Goal: Information Seeking & Learning: Learn about a topic

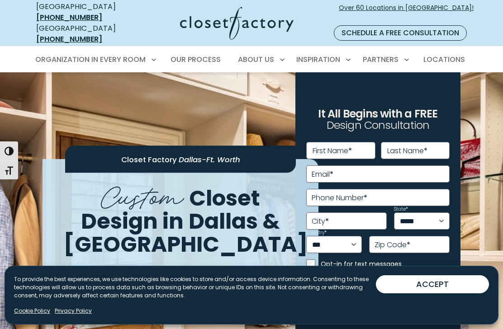
click at [225, 54] on span "Primary Menu" at bounding box center [225, 58] width 9 height 9
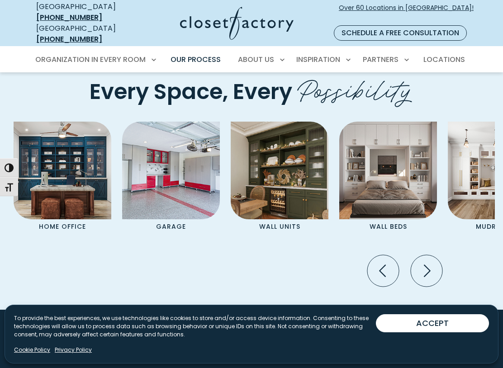
scroll to position [1803, 0]
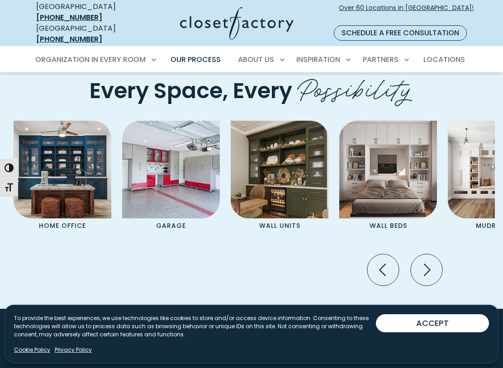
click at [175, 172] on img "Pages Gallery" at bounding box center [171, 170] width 98 height 98
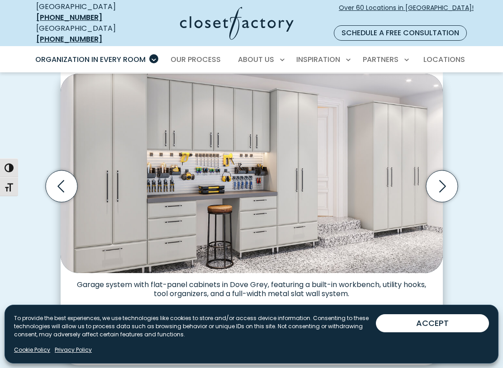
scroll to position [239, 0]
click at [444, 171] on icon "Next slide" at bounding box center [442, 187] width 32 height 32
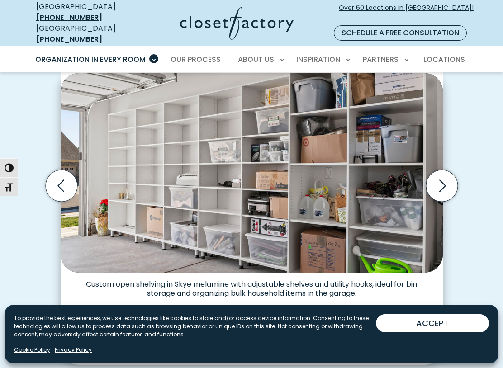
click at [451, 170] on icon "Next slide" at bounding box center [442, 186] width 32 height 32
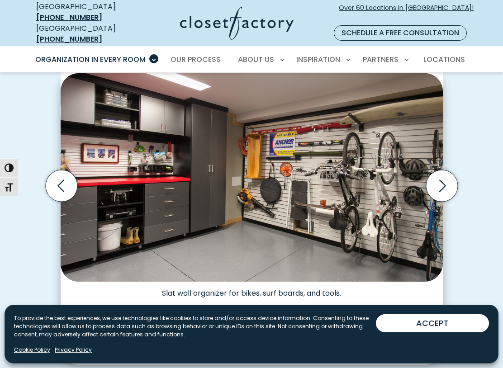
click at [443, 170] on icon "Next slide" at bounding box center [442, 186] width 32 height 32
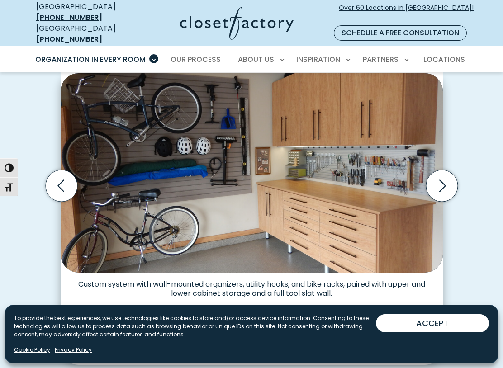
click at [442, 170] on icon "Next slide" at bounding box center [442, 186] width 32 height 32
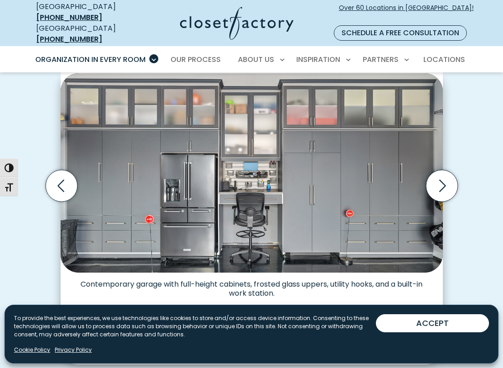
click at [446, 178] on icon "Next slide" at bounding box center [442, 186] width 32 height 32
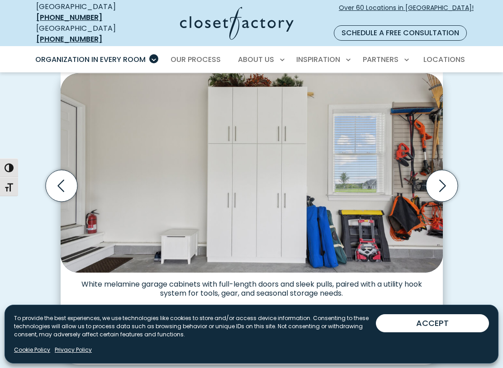
click at [446, 181] on icon "Next slide" at bounding box center [442, 186] width 32 height 32
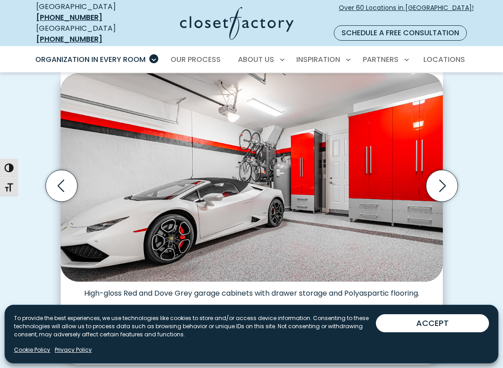
click at [447, 176] on icon "Next slide" at bounding box center [442, 186] width 32 height 32
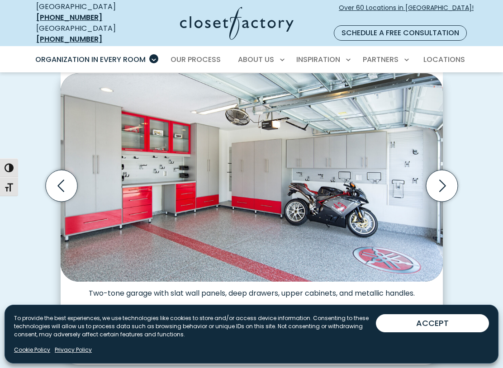
click at [446, 173] on icon "Next slide" at bounding box center [442, 186] width 32 height 32
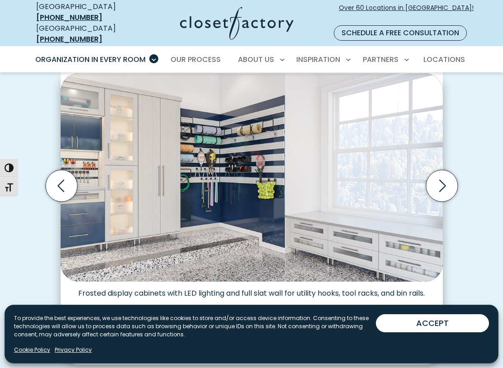
click at [441, 173] on icon "Next slide" at bounding box center [442, 186] width 32 height 32
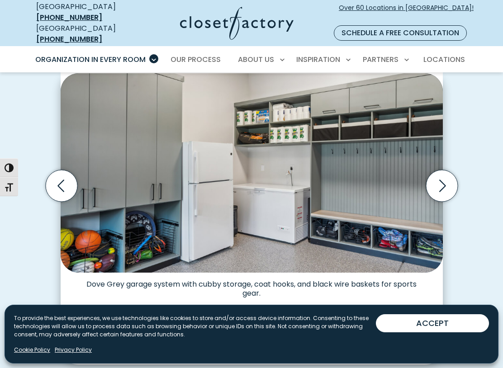
click at [442, 174] on icon "Next slide" at bounding box center [442, 186] width 32 height 32
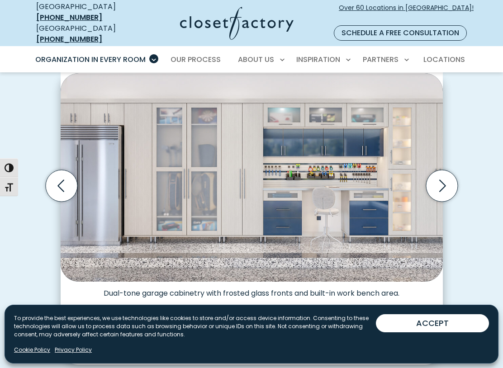
click at [445, 176] on icon "Next slide" at bounding box center [442, 186] width 32 height 32
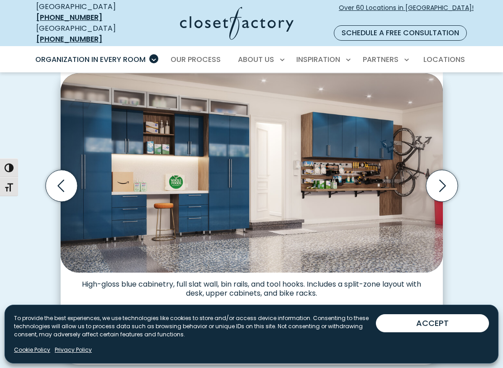
click at [447, 173] on icon "Next slide" at bounding box center [442, 186] width 32 height 32
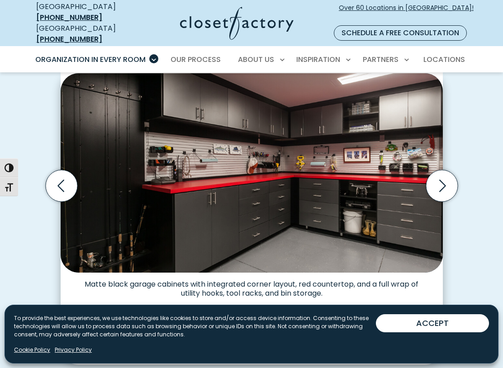
click at [447, 175] on icon "Next slide" at bounding box center [442, 186] width 32 height 32
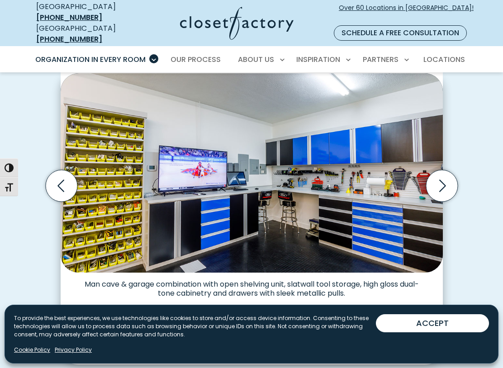
click at [446, 176] on icon "Next slide" at bounding box center [442, 186] width 32 height 32
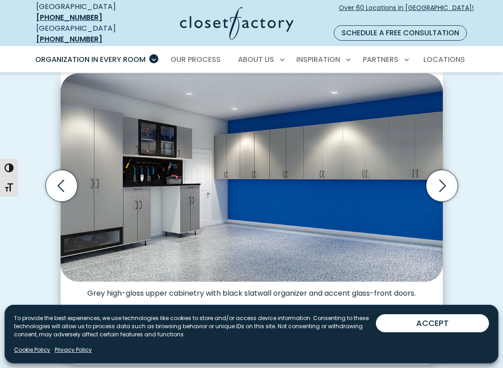
click at [448, 176] on icon "Next slide" at bounding box center [442, 186] width 32 height 32
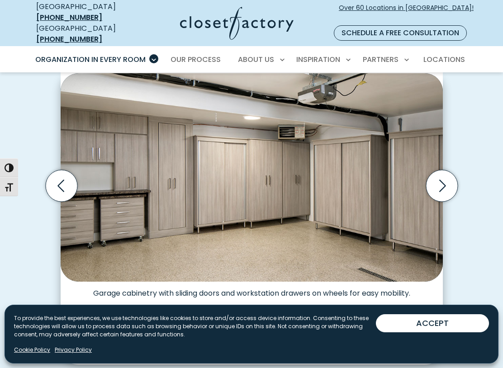
click at [447, 179] on icon "Next slide" at bounding box center [442, 186] width 32 height 32
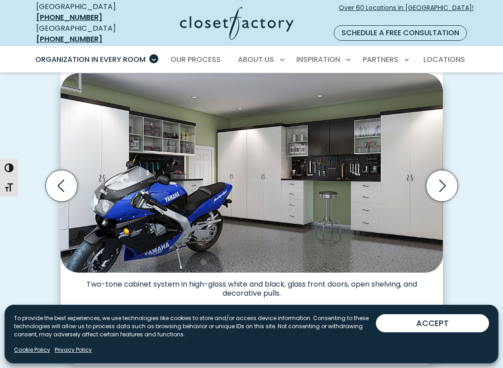
click at [449, 176] on icon "Next slide" at bounding box center [442, 186] width 32 height 32
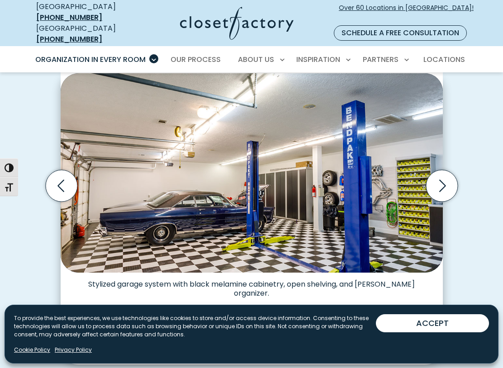
click at [450, 176] on icon "Next slide" at bounding box center [442, 186] width 32 height 32
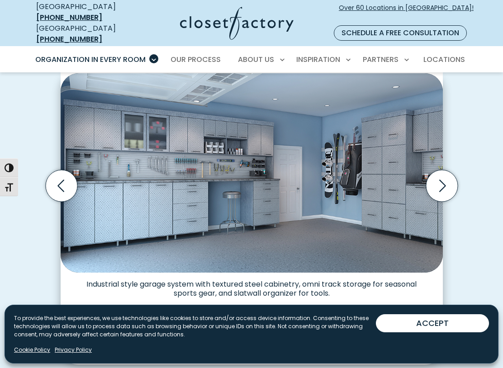
click at [62, 173] on icon "Previous slide" at bounding box center [61, 186] width 32 height 32
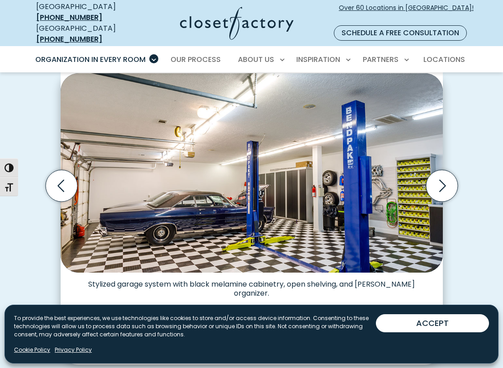
click at [439, 180] on icon "Next slide" at bounding box center [442, 186] width 7 height 12
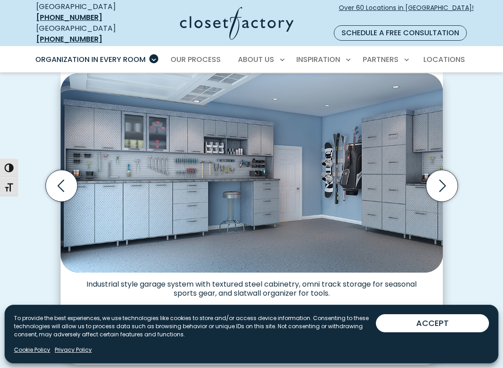
click at [447, 170] on icon "Next slide" at bounding box center [442, 186] width 32 height 32
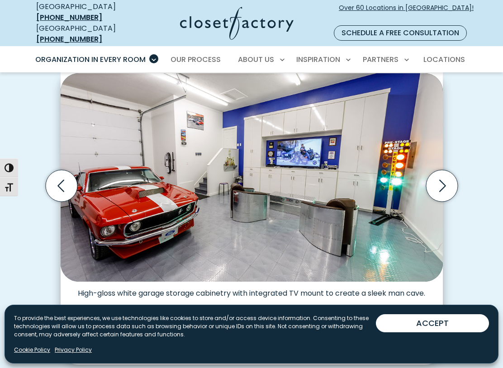
click at [439, 170] on icon "Next slide" at bounding box center [442, 186] width 32 height 32
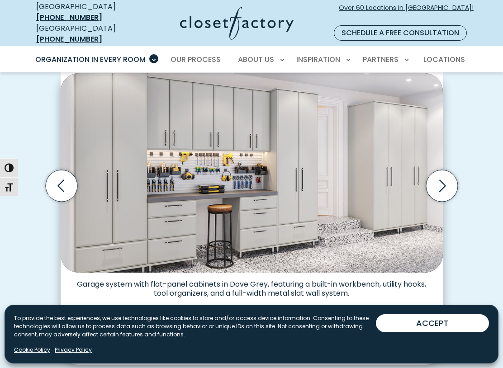
click at [64, 173] on icon "Previous slide" at bounding box center [61, 186] width 32 height 32
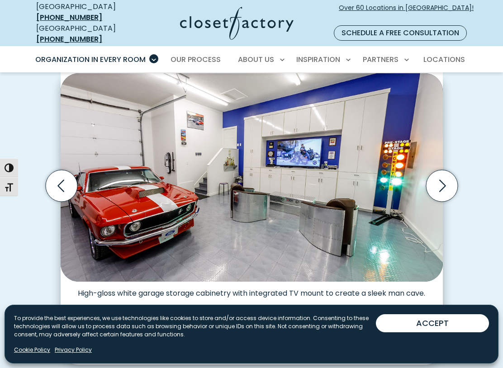
click at [439, 178] on icon "Next slide" at bounding box center [442, 186] width 32 height 32
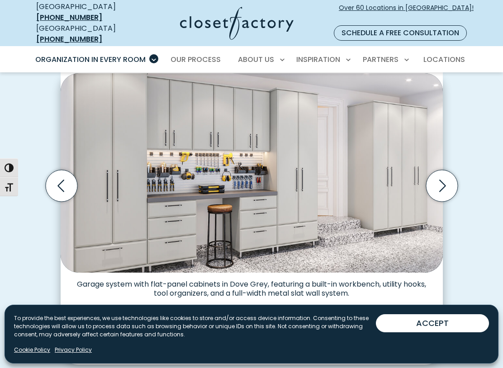
click at [64, 170] on icon "Previous slide" at bounding box center [61, 186] width 32 height 32
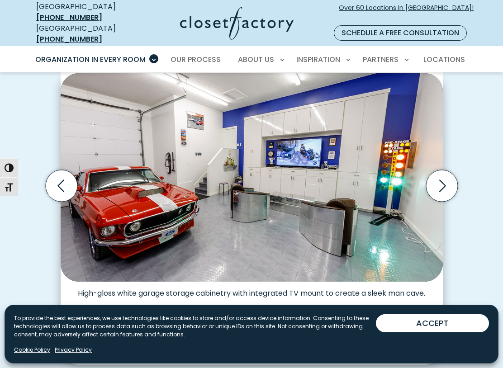
click at [444, 178] on icon "Next slide" at bounding box center [442, 186] width 32 height 32
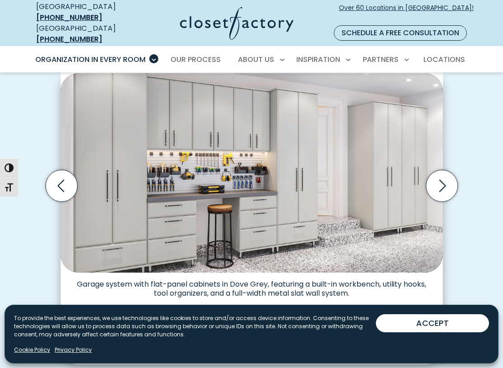
click at [443, 174] on icon "Next slide" at bounding box center [442, 186] width 32 height 32
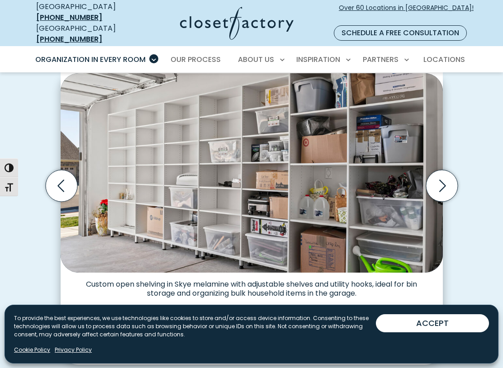
click at [450, 170] on icon "Next slide" at bounding box center [442, 186] width 32 height 32
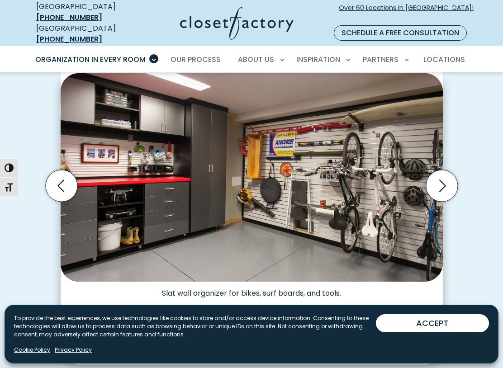
click at [440, 181] on icon "Next slide" at bounding box center [442, 186] width 32 height 32
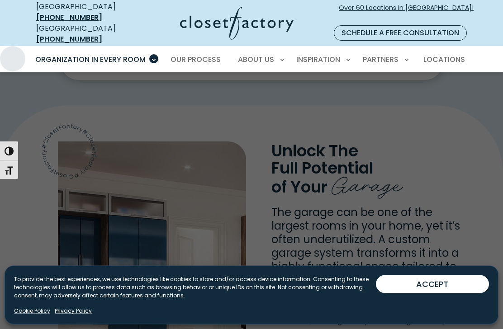
scroll to position [524, 0]
click at [437, 288] on button "ACCEPT" at bounding box center [432, 285] width 113 height 18
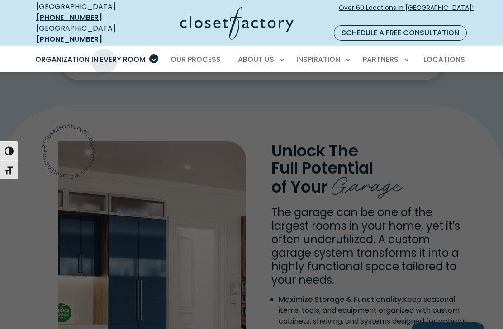
click at [59, 311] on span "Mudrooms" at bounding box center [59, 315] width 38 height 9
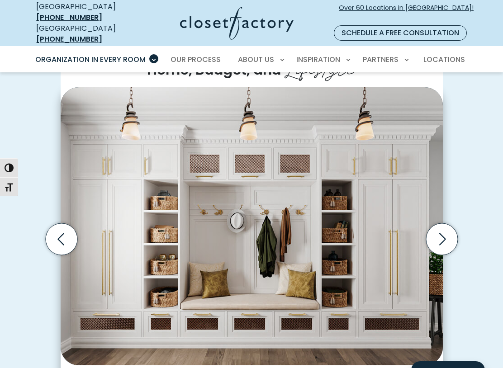
scroll to position [265, 0]
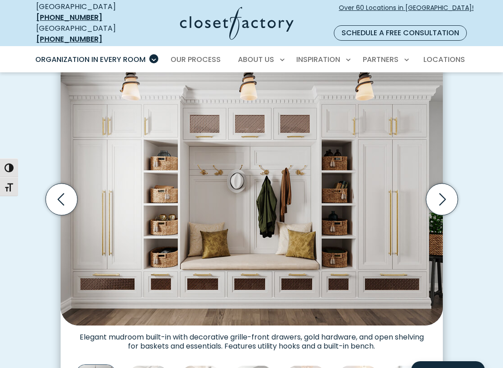
click at [482, 181] on div "Custom Mudrooms for Every Home, Budget, and Lifestyle Mudroom wall unit with fu…" at bounding box center [251, 207] width 503 height 474
click at [448, 196] on icon "Next slide" at bounding box center [442, 200] width 32 height 32
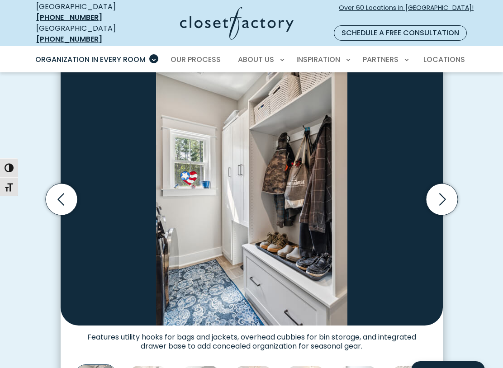
click at [444, 190] on icon "Next slide" at bounding box center [442, 200] width 32 height 32
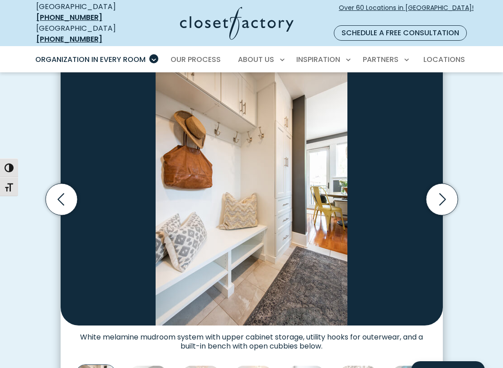
click at [437, 185] on icon "Next slide" at bounding box center [442, 200] width 32 height 32
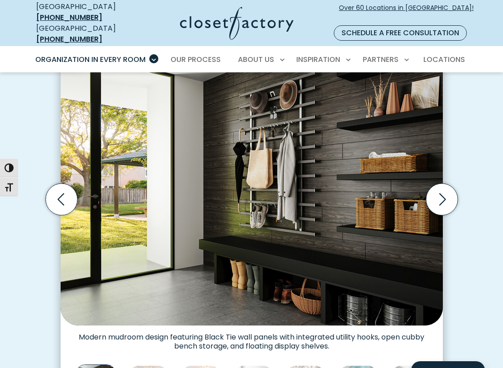
click at [438, 191] on icon "Next slide" at bounding box center [442, 200] width 32 height 32
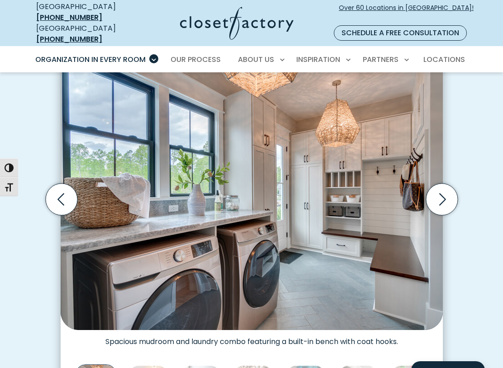
click at [437, 184] on icon "Next slide" at bounding box center [442, 200] width 32 height 32
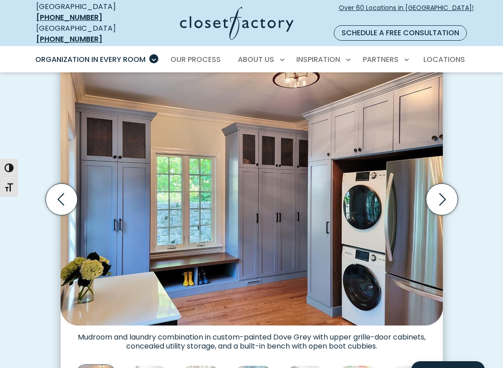
click at [442, 188] on icon "Next slide" at bounding box center [442, 200] width 32 height 32
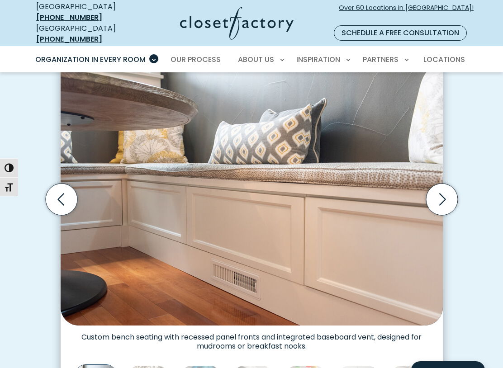
click at [445, 186] on icon "Next slide" at bounding box center [442, 200] width 32 height 32
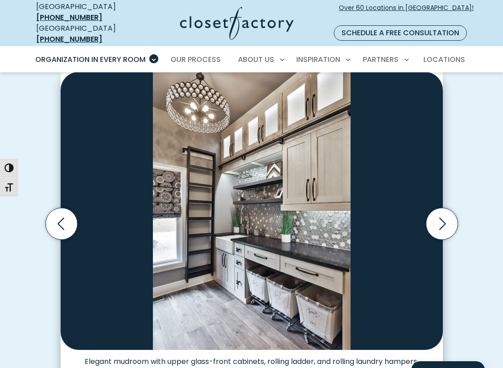
scroll to position [246, 0]
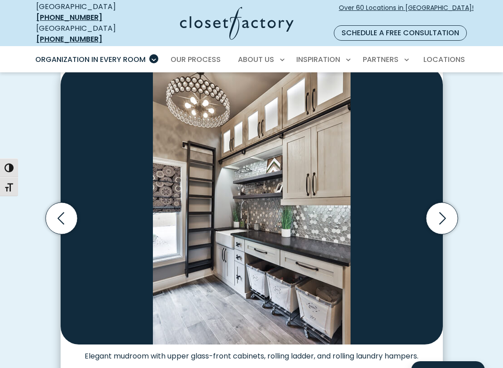
click at [444, 204] on icon "Next slide" at bounding box center [442, 219] width 32 height 32
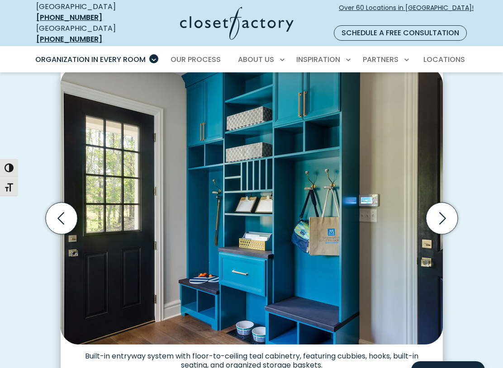
click at [442, 211] on icon "Next slide" at bounding box center [442, 219] width 32 height 32
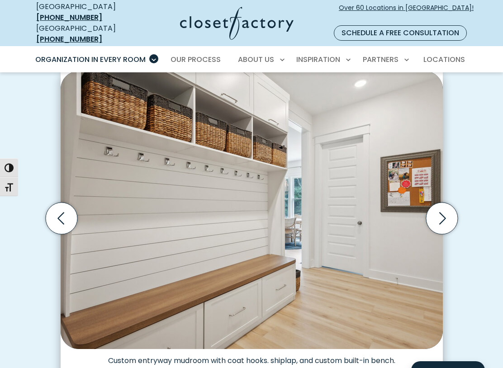
click at [444, 203] on icon "Next slide" at bounding box center [442, 219] width 32 height 32
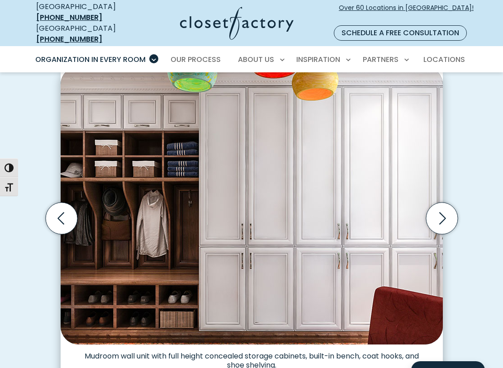
click at [451, 207] on icon "Next slide" at bounding box center [442, 219] width 32 height 32
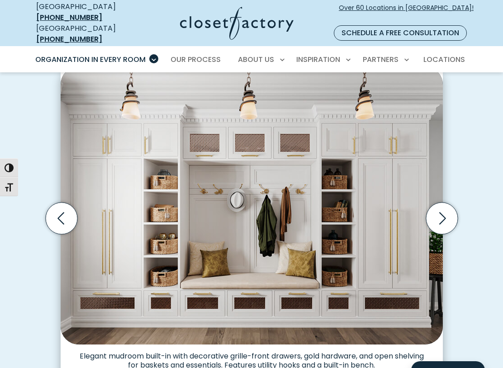
click at [447, 209] on icon "Next slide" at bounding box center [442, 219] width 32 height 32
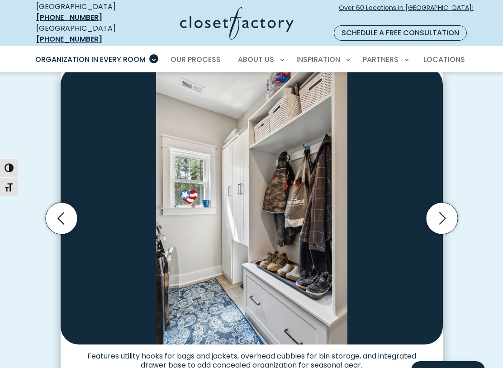
click at [445, 209] on icon "Next slide" at bounding box center [442, 219] width 32 height 32
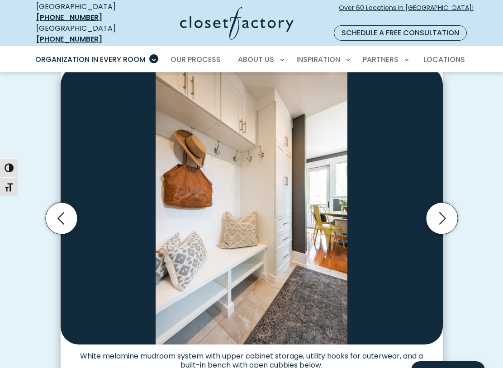
click at [442, 208] on icon "Next slide" at bounding box center [442, 219] width 32 height 32
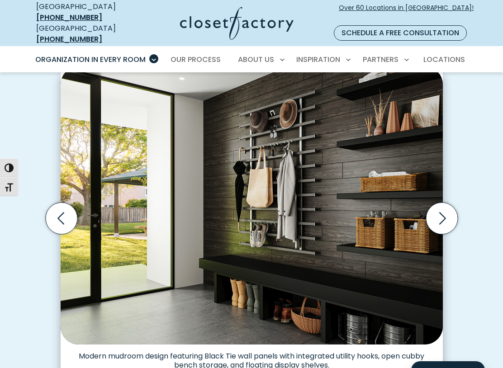
click at [444, 212] on icon "Next slide" at bounding box center [442, 218] width 7 height 12
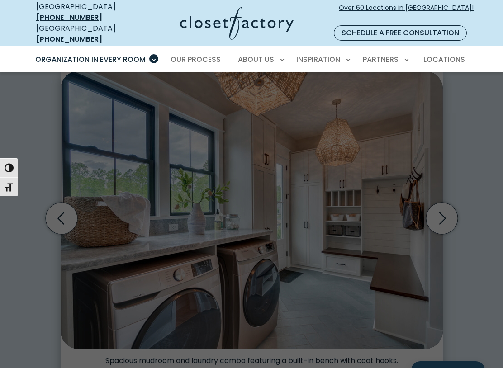
click at [49, 304] on span "Dressing Room" at bounding box center [66, 308] width 53 height 9
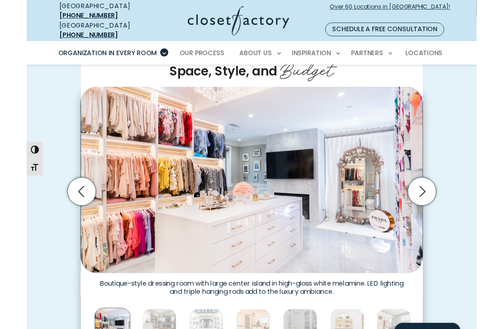
scroll to position [212, 0]
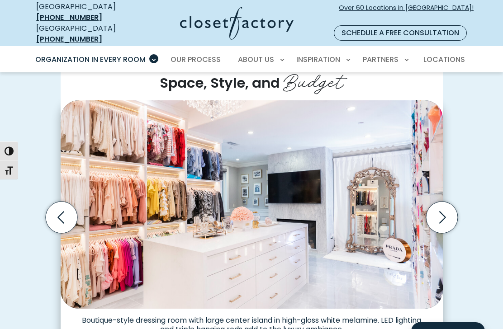
click at [447, 204] on icon "Next slide" at bounding box center [442, 218] width 32 height 32
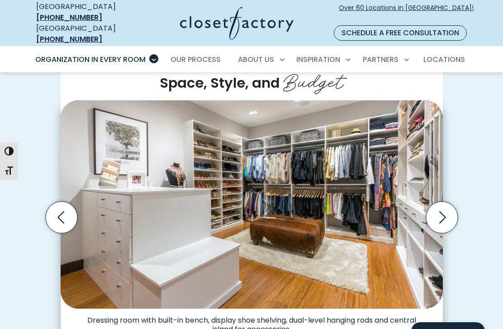
click at [442, 211] on icon "Next slide" at bounding box center [442, 217] width 7 height 12
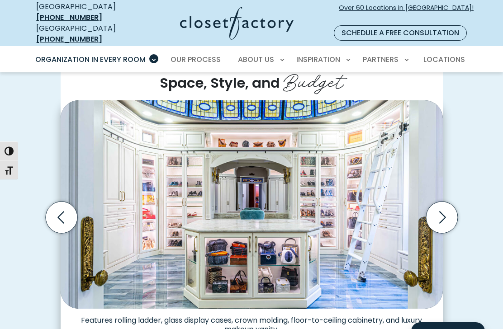
click at [449, 206] on icon "Next slide" at bounding box center [442, 218] width 32 height 32
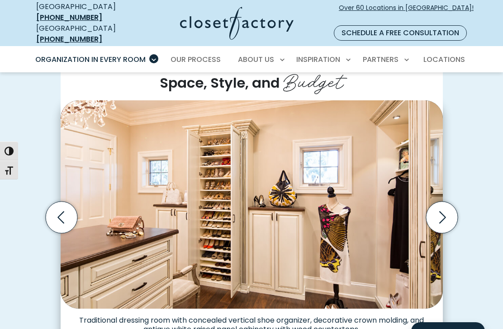
click at [446, 208] on icon "Next slide" at bounding box center [442, 218] width 32 height 32
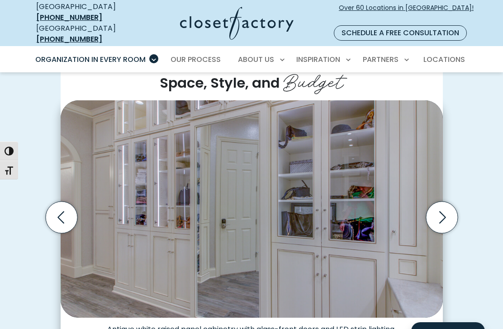
click at [451, 207] on icon "Next slide" at bounding box center [442, 218] width 32 height 32
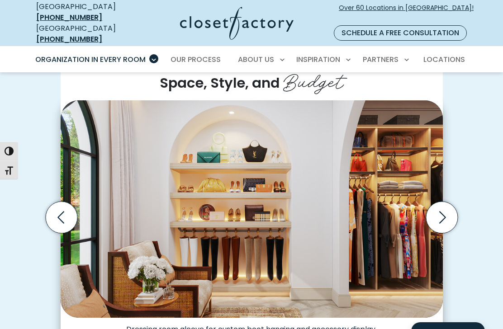
click at [446, 209] on icon "Next slide" at bounding box center [442, 218] width 32 height 32
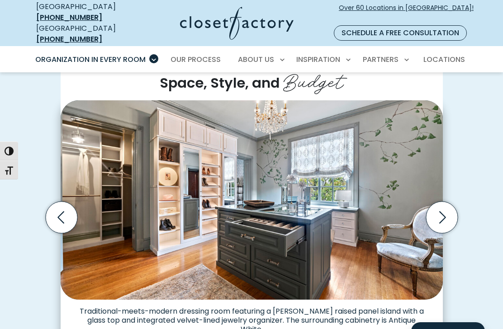
click at [450, 209] on icon "Next slide" at bounding box center [442, 218] width 32 height 32
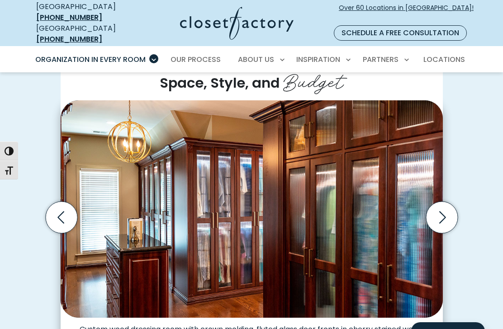
click at [455, 209] on icon "Next slide" at bounding box center [442, 218] width 32 height 32
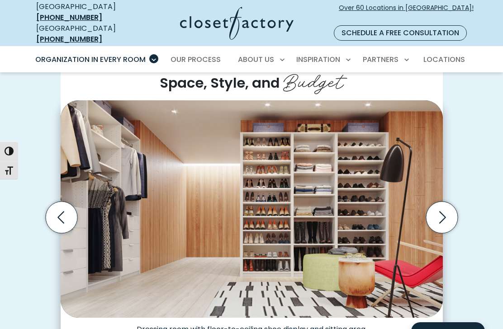
click at [450, 212] on icon "Next slide" at bounding box center [442, 218] width 32 height 32
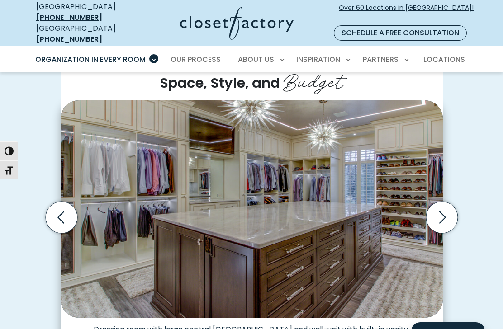
click at [446, 202] on icon "Next slide" at bounding box center [442, 218] width 32 height 32
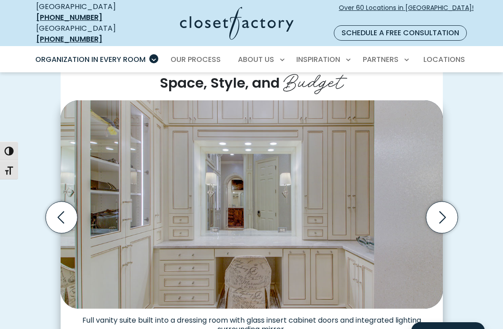
click at [445, 202] on icon "Next slide" at bounding box center [442, 218] width 32 height 32
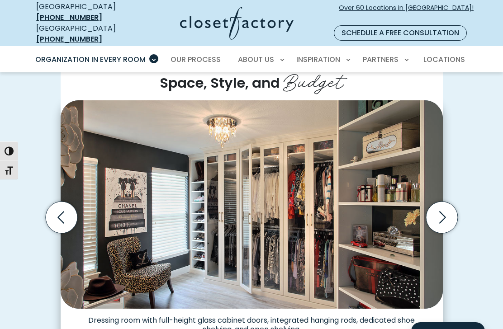
click at [441, 211] on icon "Next slide" at bounding box center [442, 217] width 7 height 12
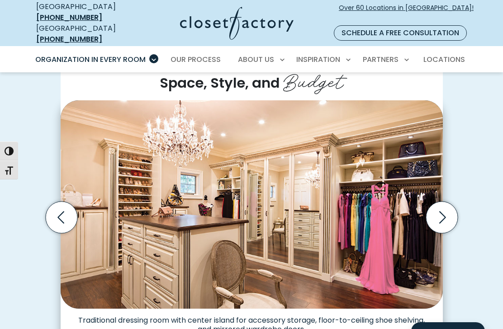
click at [446, 202] on icon "Next slide" at bounding box center [442, 218] width 32 height 32
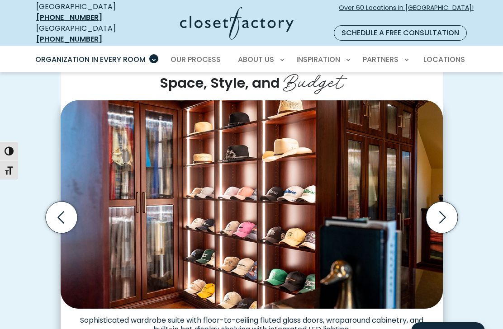
click at [439, 202] on icon "Next slide" at bounding box center [442, 218] width 32 height 32
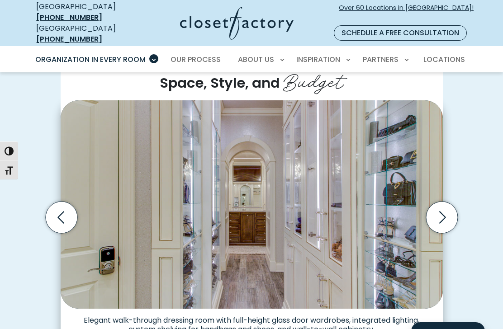
click at [442, 208] on icon "Next slide" at bounding box center [442, 218] width 32 height 32
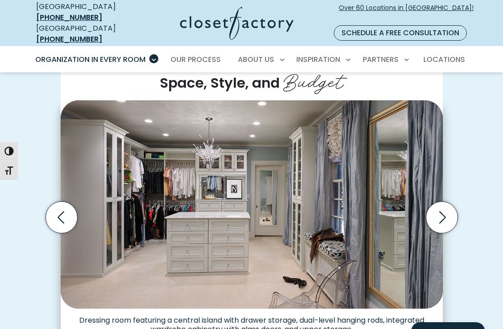
click at [441, 202] on icon "Next slide" at bounding box center [442, 218] width 32 height 32
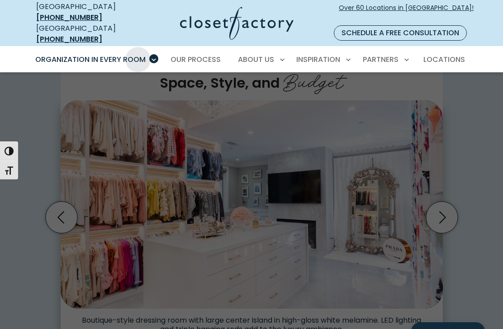
click at [47, 288] on span "Pantry & Wine Storage" at bounding box center [80, 292] width 81 height 9
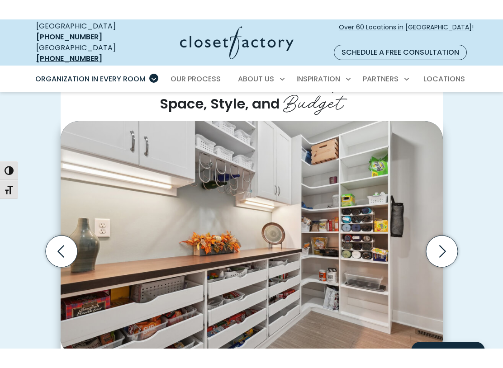
scroll to position [211, 0]
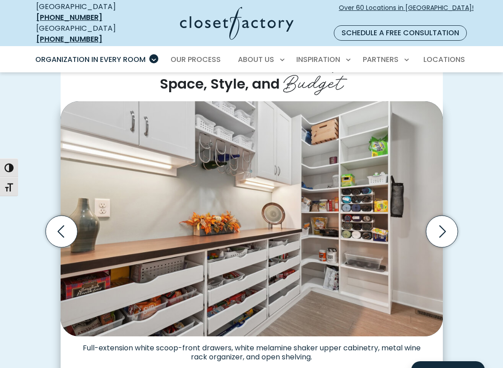
click at [450, 216] on icon "Next slide" at bounding box center [442, 232] width 32 height 32
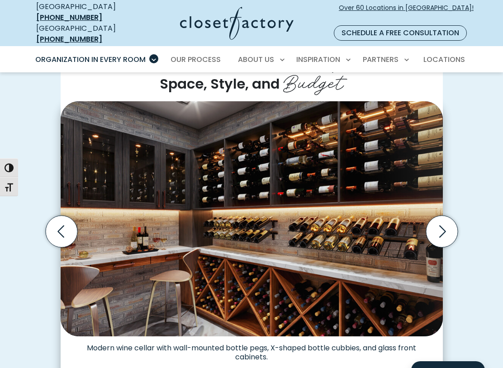
click at [442, 220] on icon "Next slide" at bounding box center [442, 232] width 32 height 32
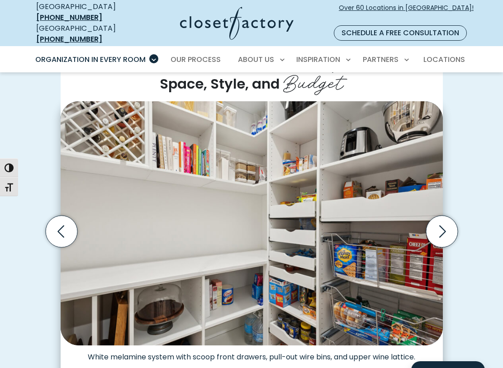
click at [441, 218] on icon "Next slide" at bounding box center [442, 232] width 32 height 32
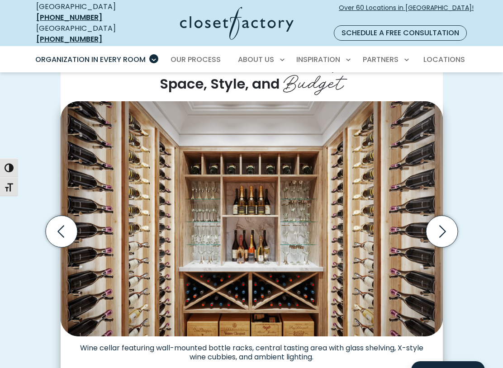
click at [436, 222] on icon "Next slide" at bounding box center [442, 232] width 32 height 32
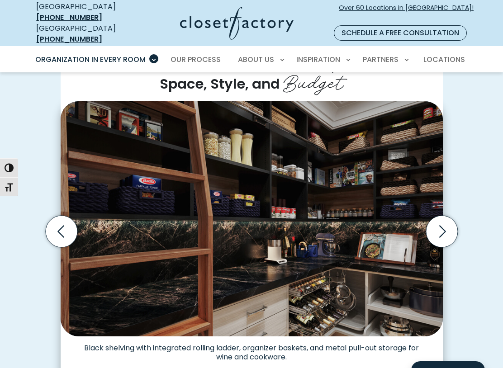
click at [438, 229] on icon "Next slide" at bounding box center [442, 232] width 32 height 32
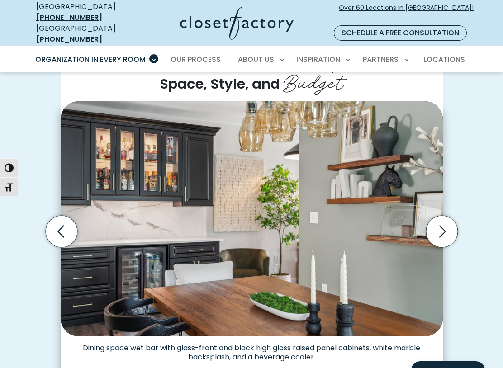
click at [445, 216] on icon "Next slide" at bounding box center [442, 232] width 32 height 32
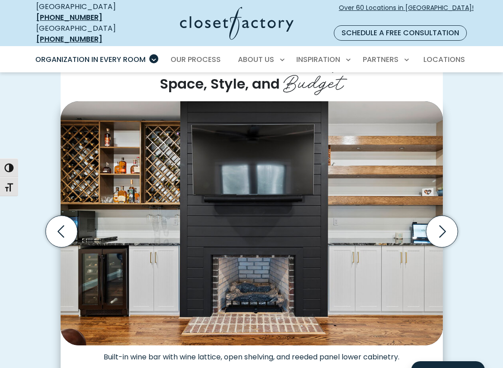
click at [437, 219] on icon "Next slide" at bounding box center [442, 232] width 32 height 32
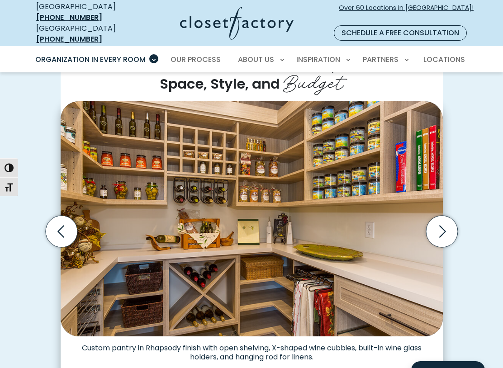
click at [454, 226] on icon "Next slide" at bounding box center [442, 232] width 32 height 32
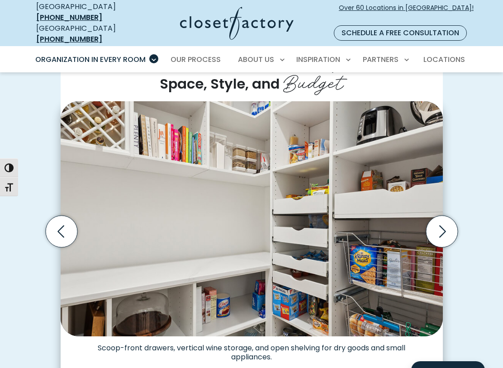
click at [440, 226] on icon "Next slide" at bounding box center [442, 232] width 7 height 12
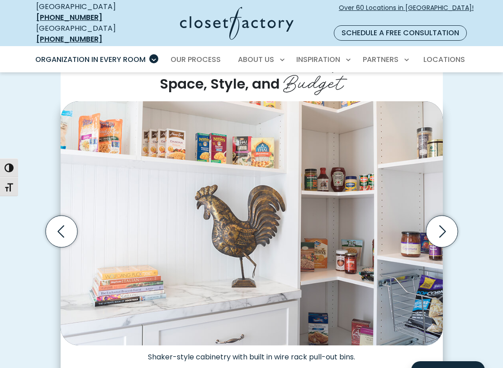
click at [438, 222] on icon "Next slide" at bounding box center [442, 232] width 32 height 32
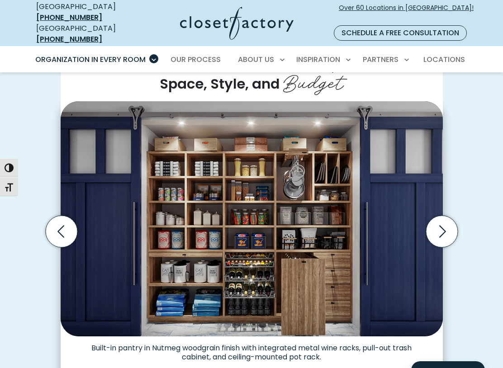
click at [447, 221] on icon "Next slide" at bounding box center [442, 232] width 32 height 32
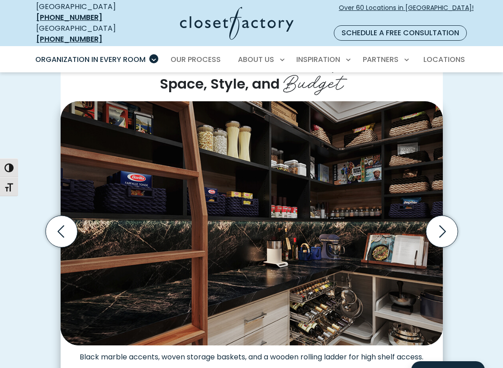
click at [443, 227] on icon "Next slide" at bounding box center [442, 232] width 32 height 32
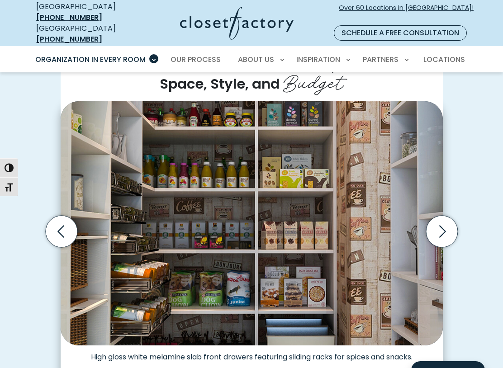
click at [451, 224] on icon "Next slide" at bounding box center [442, 232] width 32 height 32
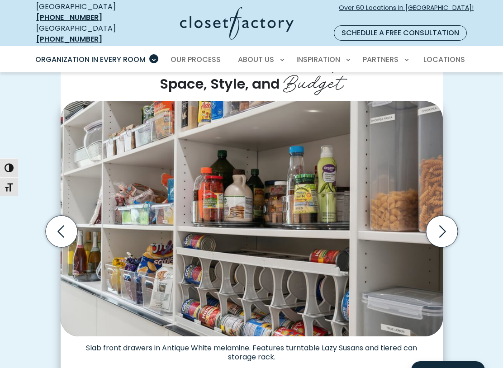
click at [447, 226] on icon "Next slide" at bounding box center [442, 232] width 32 height 32
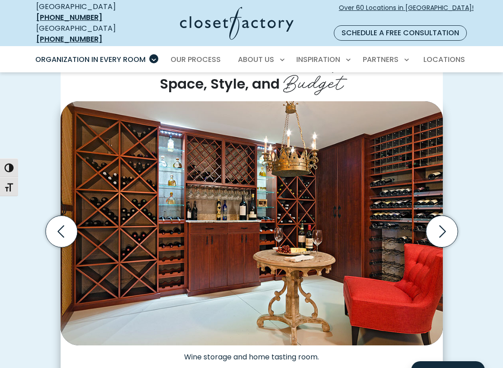
click at [440, 228] on icon "Next slide" at bounding box center [442, 232] width 32 height 32
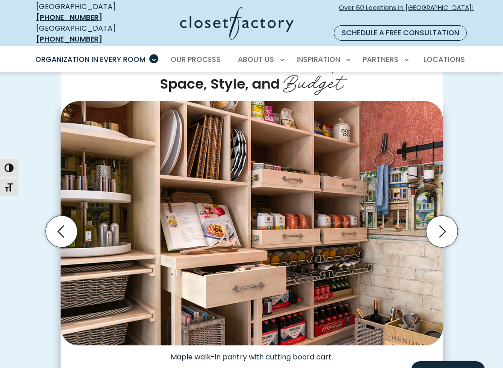
click at [443, 228] on icon "Next slide" at bounding box center [442, 232] width 32 height 32
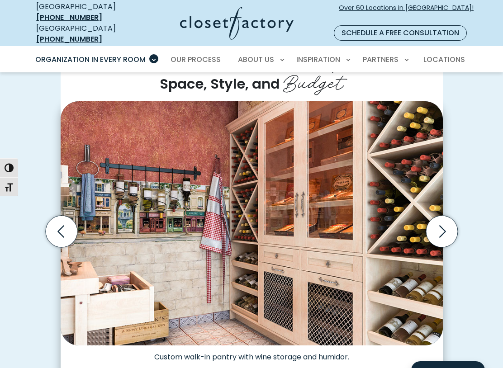
click at [447, 230] on icon "Next slide" at bounding box center [442, 232] width 32 height 32
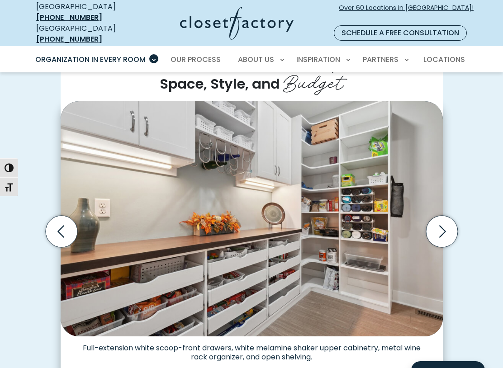
click at [434, 224] on icon "Next slide" at bounding box center [442, 232] width 32 height 32
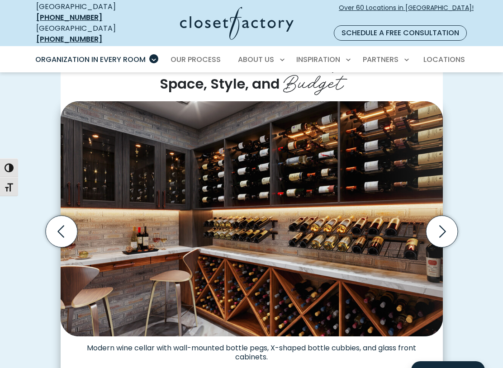
click at [439, 221] on icon "Next slide" at bounding box center [442, 232] width 32 height 32
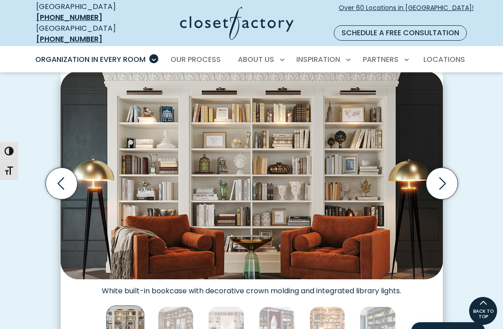
scroll to position [217, 0]
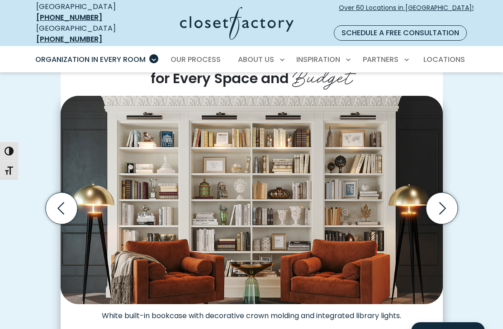
click at [438, 193] on icon "Next slide" at bounding box center [442, 209] width 32 height 32
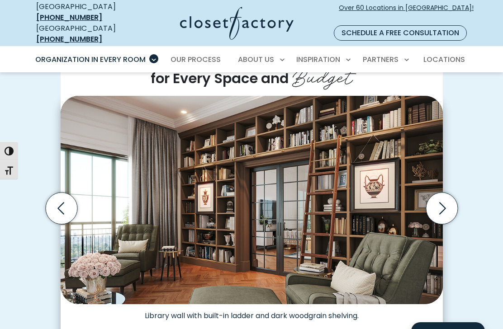
click at [447, 195] on icon "Next slide" at bounding box center [442, 209] width 32 height 32
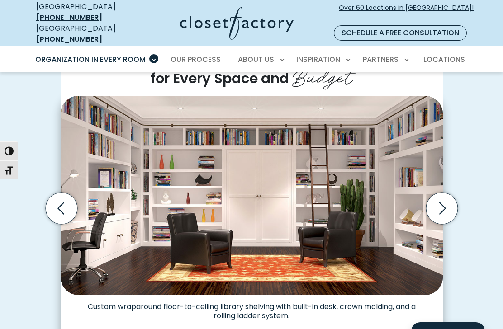
click at [454, 197] on icon "Next slide" at bounding box center [442, 209] width 32 height 32
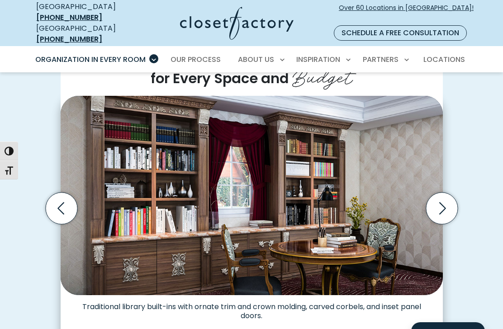
click at [457, 201] on icon "Next slide" at bounding box center [442, 208] width 39 height 39
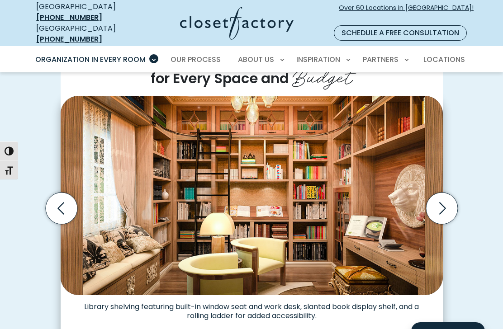
click at [452, 203] on icon "Next slide" at bounding box center [442, 209] width 32 height 32
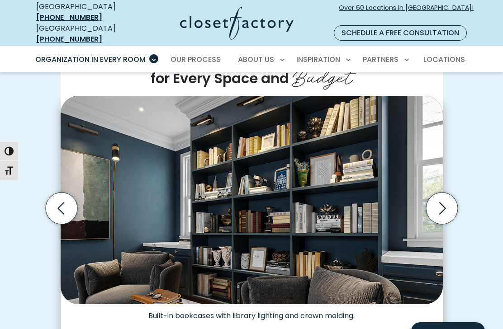
click at [452, 204] on icon "Next slide" at bounding box center [442, 209] width 32 height 32
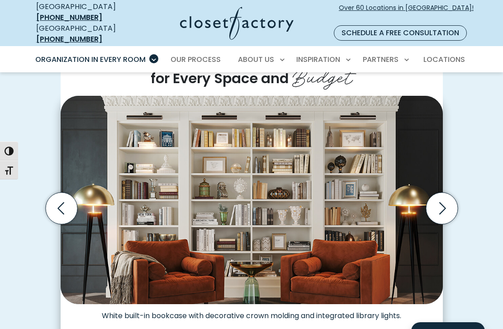
click at [452, 202] on icon "Next slide" at bounding box center [442, 209] width 32 height 32
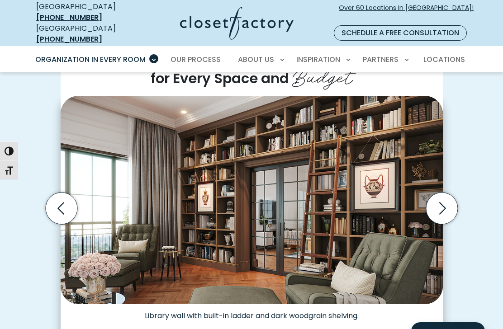
click at [456, 201] on icon "Next slide" at bounding box center [442, 209] width 32 height 32
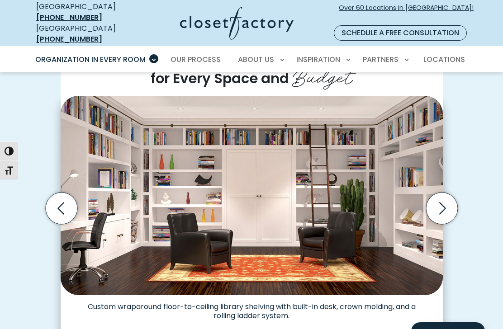
click at [454, 200] on icon "Next slide" at bounding box center [442, 209] width 32 height 32
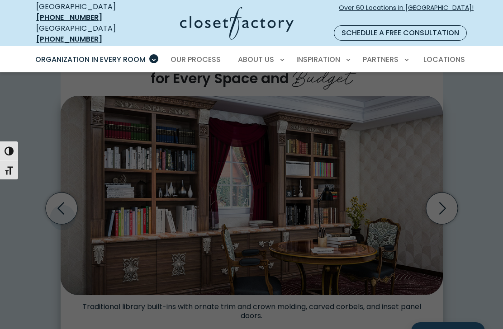
click at [53, 238] on span "Craft Room" at bounding box center [61, 242] width 43 height 9
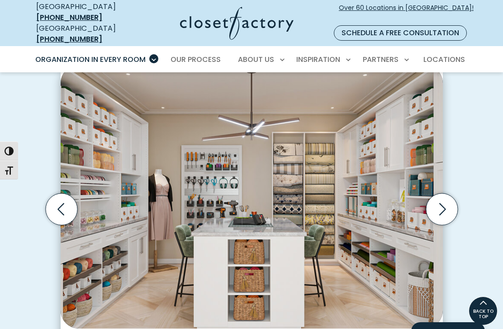
scroll to position [240, 0]
click at [437, 194] on icon "Next slide" at bounding box center [442, 210] width 32 height 32
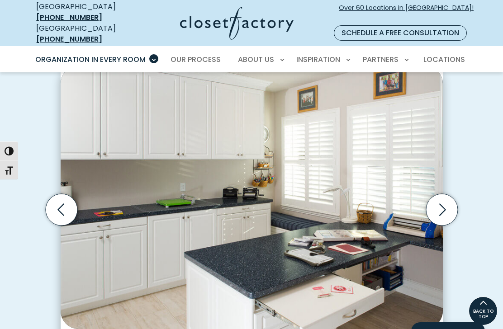
click at [447, 194] on icon "Next slide" at bounding box center [442, 210] width 32 height 32
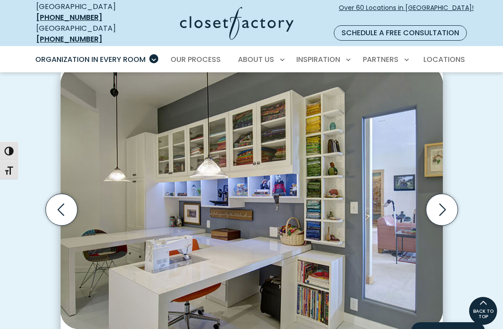
click at [446, 209] on icon "Next slide" at bounding box center [442, 210] width 32 height 32
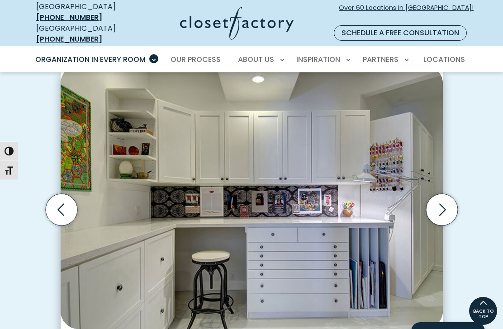
click at [449, 198] on icon "Next slide" at bounding box center [442, 210] width 32 height 32
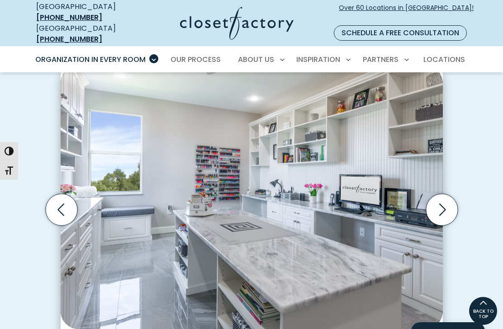
click at [447, 198] on icon "Next slide" at bounding box center [442, 210] width 32 height 32
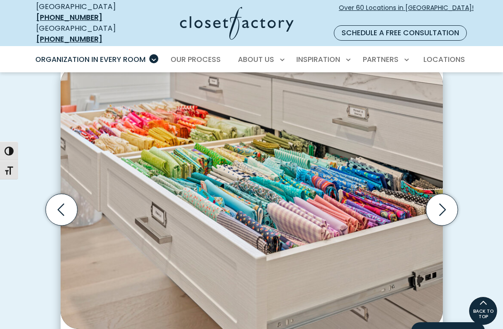
click at [450, 200] on icon "Next slide" at bounding box center [442, 210] width 32 height 32
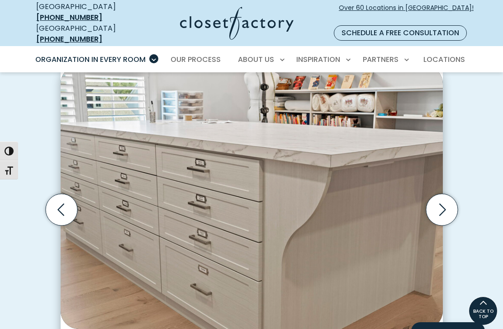
click at [451, 200] on icon "Next slide" at bounding box center [442, 210] width 32 height 32
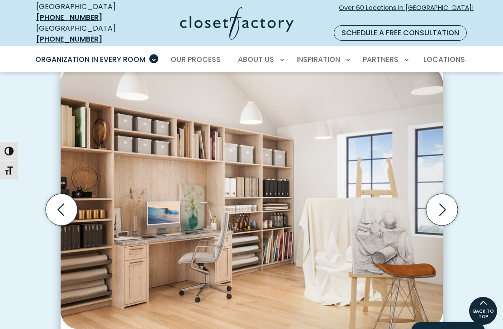
click at [450, 202] on icon "Next slide" at bounding box center [442, 210] width 32 height 32
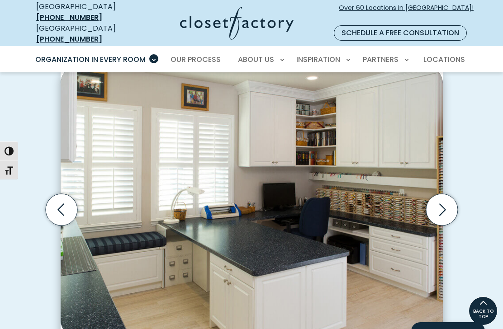
click at [450, 199] on icon "Next slide" at bounding box center [442, 210] width 32 height 32
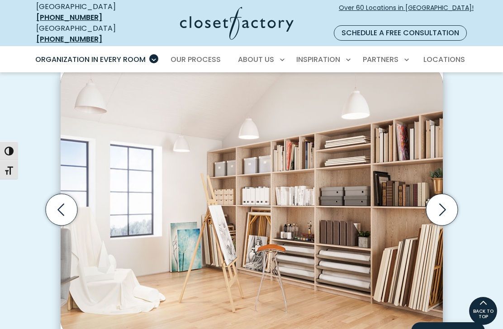
click at [452, 202] on icon "Next slide" at bounding box center [442, 210] width 32 height 32
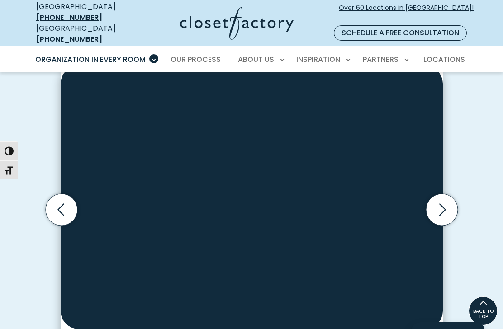
click at [456, 197] on icon "Next slide" at bounding box center [442, 210] width 32 height 32
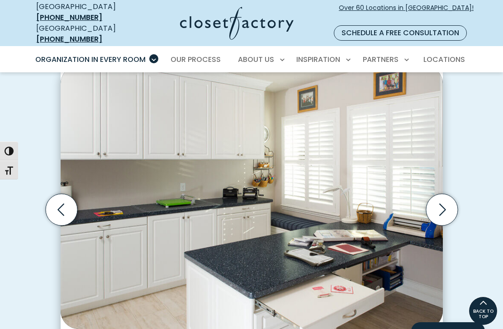
click at [454, 201] on icon "Next slide" at bounding box center [442, 210] width 32 height 32
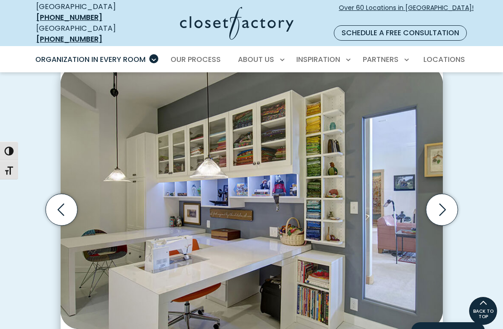
click at [455, 200] on icon "Next slide" at bounding box center [442, 210] width 32 height 32
click at [451, 209] on icon "Next slide" at bounding box center [442, 210] width 32 height 32
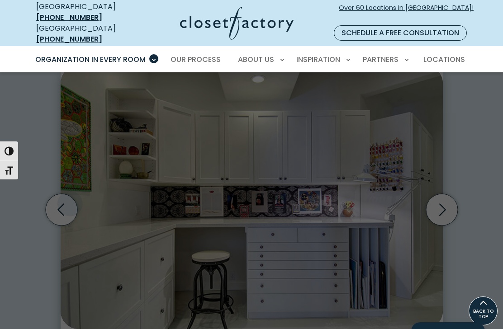
click at [59, 221] on span "Laundry Room" at bounding box center [65, 225] width 51 height 9
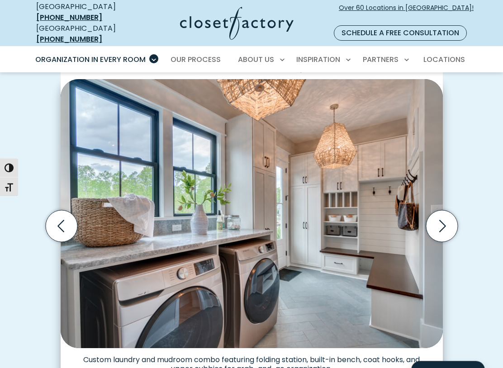
scroll to position [224, 0]
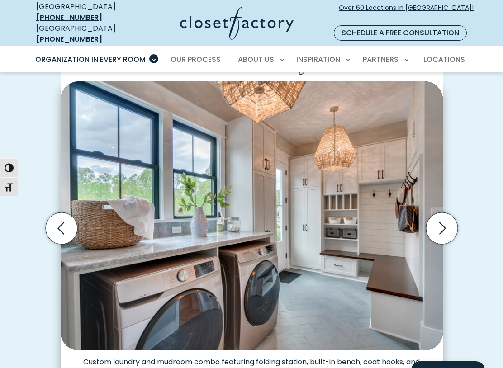
click at [453, 221] on icon "Next slide" at bounding box center [442, 229] width 32 height 32
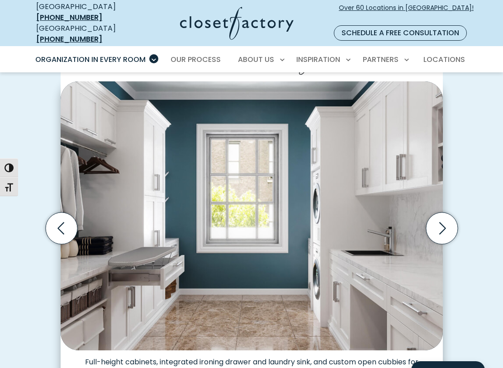
click at [458, 214] on icon "Next slide" at bounding box center [442, 228] width 39 height 39
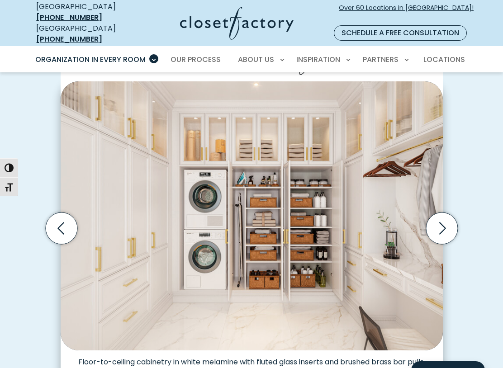
click at [458, 210] on icon "Next slide" at bounding box center [442, 228] width 39 height 39
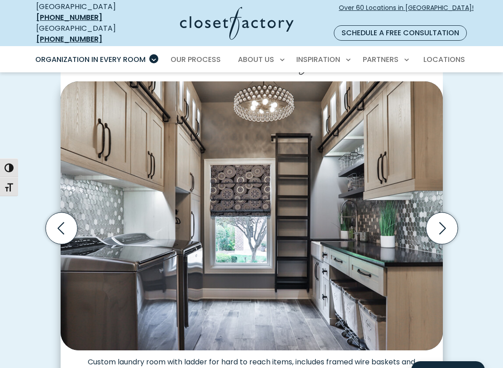
click at [455, 215] on icon "Next slide" at bounding box center [442, 229] width 32 height 32
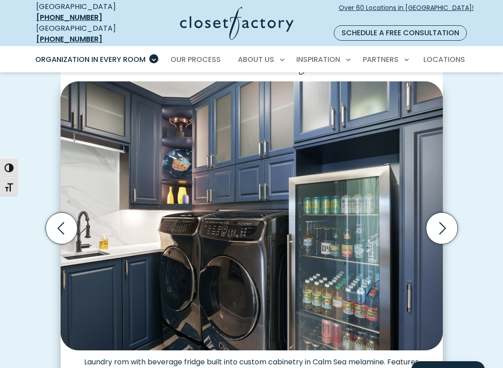
click at [456, 221] on icon "Next slide" at bounding box center [442, 229] width 32 height 32
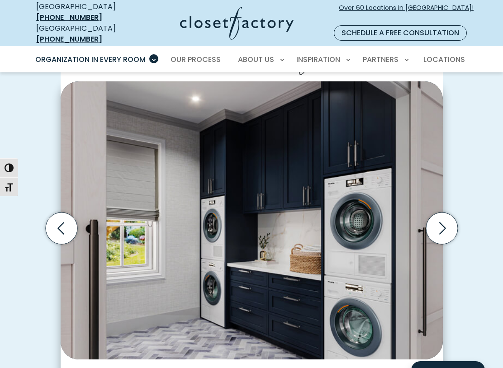
click at [456, 219] on icon "Next slide" at bounding box center [442, 229] width 32 height 32
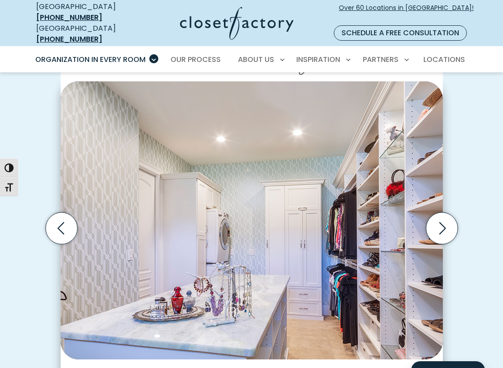
click at [458, 216] on icon "Next slide" at bounding box center [442, 228] width 39 height 39
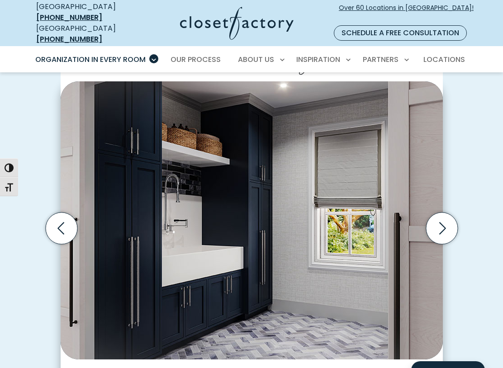
click at [456, 215] on icon "Next slide" at bounding box center [442, 229] width 32 height 32
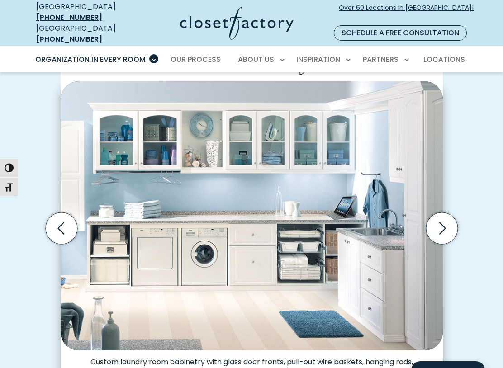
click at [455, 216] on icon "Next slide" at bounding box center [442, 229] width 32 height 32
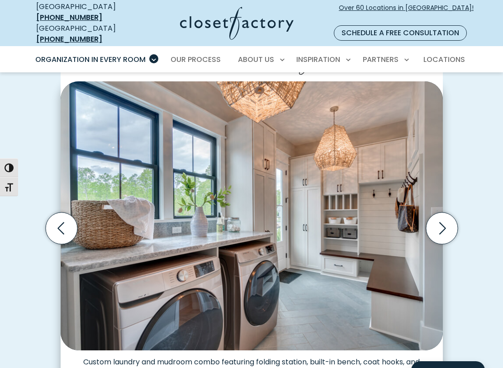
click at [457, 219] on icon "Next slide" at bounding box center [442, 229] width 32 height 32
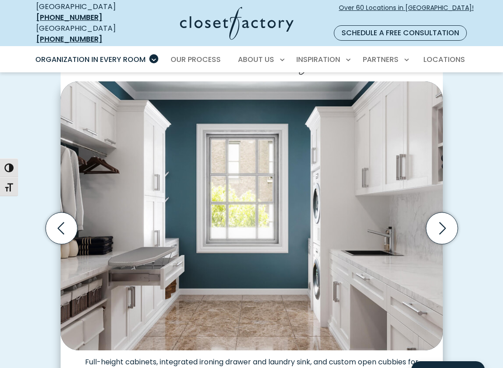
click at [457, 220] on icon "Next slide" at bounding box center [442, 229] width 32 height 32
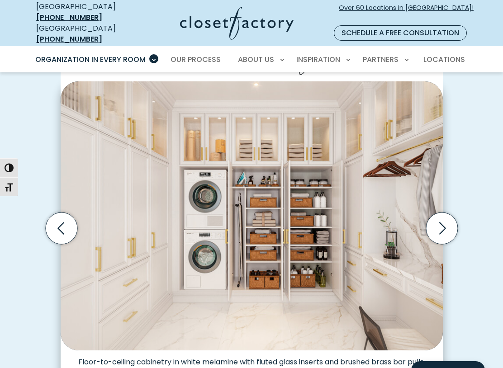
click at [457, 220] on icon "Next slide" at bounding box center [442, 229] width 32 height 32
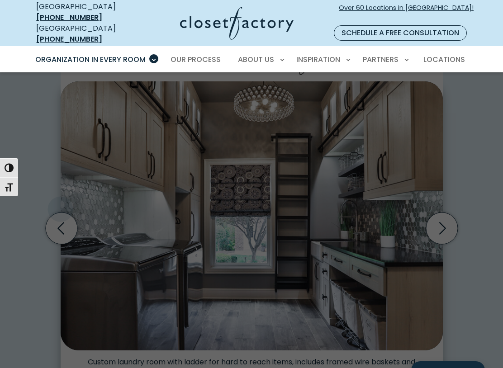
click at [59, 204] on span "Wall Units" at bounding box center [58, 208] width 37 height 9
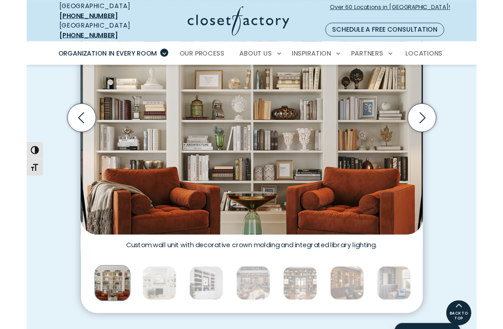
scroll to position [209, 0]
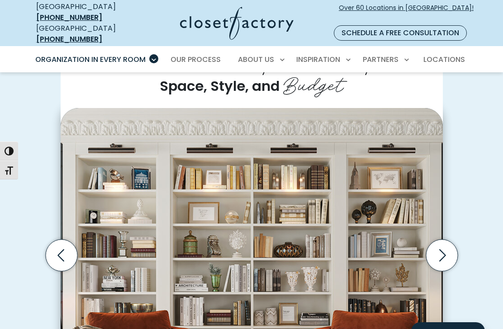
click at [445, 240] on icon "Next slide" at bounding box center [442, 256] width 32 height 32
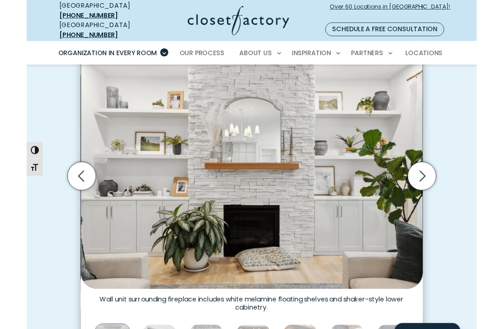
scroll to position [261, 0]
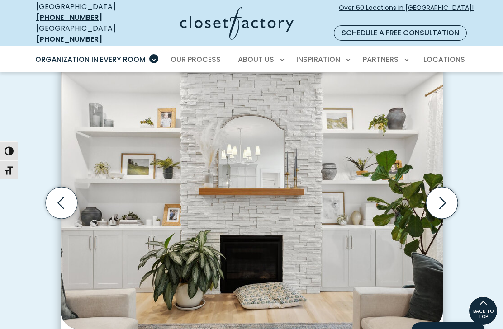
click at [445, 193] on icon "Next slide" at bounding box center [442, 203] width 32 height 32
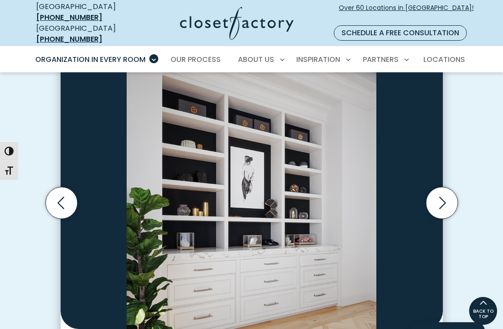
click at [450, 196] on icon "Next slide" at bounding box center [442, 203] width 32 height 32
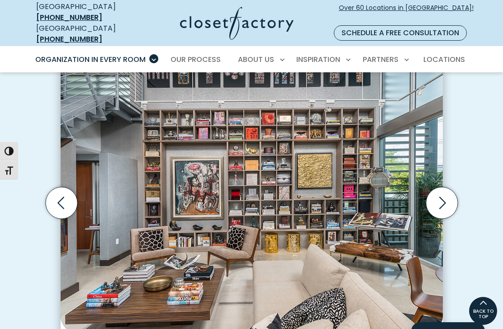
click at [453, 198] on icon "Next slide" at bounding box center [442, 203] width 32 height 32
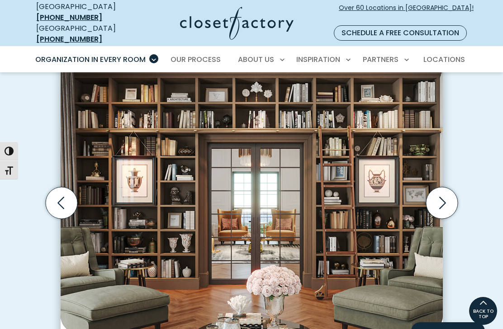
click at [461, 195] on icon "Next slide" at bounding box center [442, 203] width 39 height 39
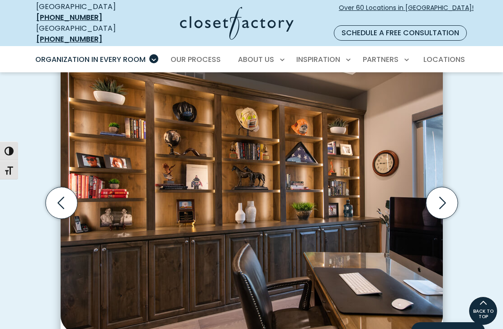
click at [451, 190] on icon "Next slide" at bounding box center [442, 203] width 32 height 32
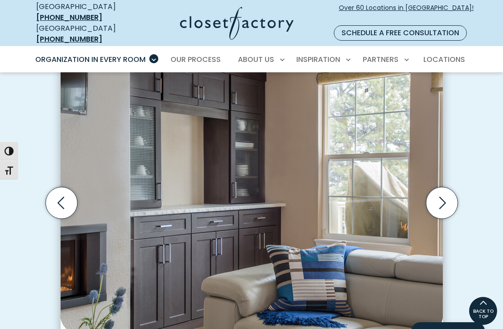
click at [454, 193] on icon "Next slide" at bounding box center [442, 203] width 32 height 32
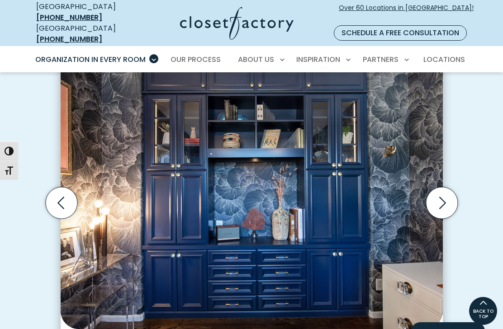
click at [453, 190] on icon "Next slide" at bounding box center [442, 203] width 32 height 32
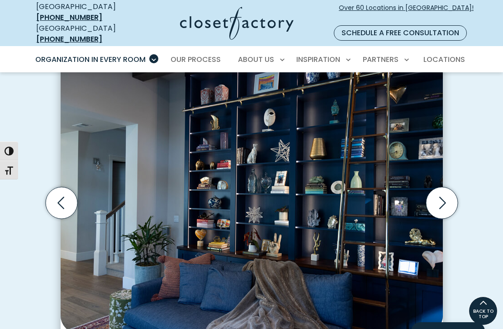
click at [452, 194] on icon "Next slide" at bounding box center [442, 203] width 32 height 32
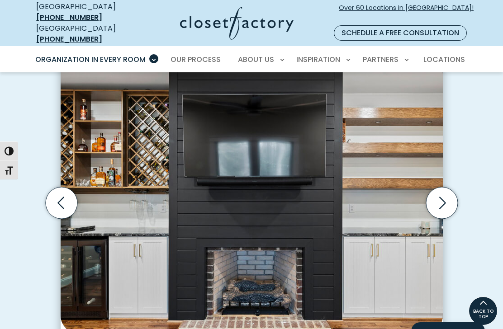
click at [457, 189] on icon "Next slide" at bounding box center [442, 203] width 32 height 32
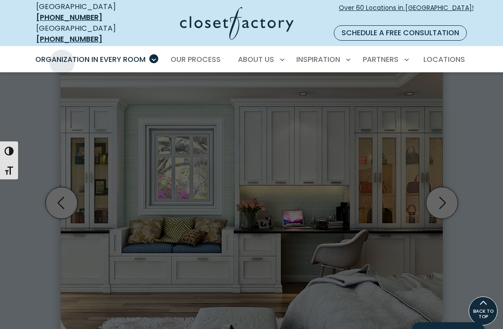
click at [38, 184] on link "Entertainment Centers" at bounding box center [95, 192] width 136 height 17
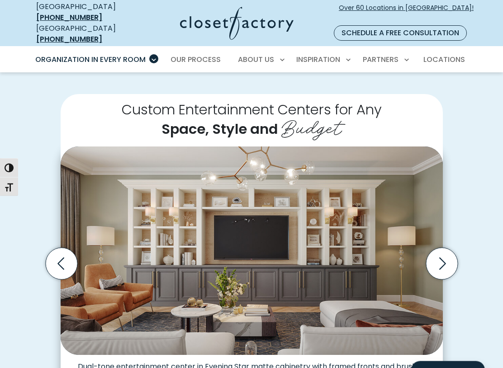
scroll to position [166, 0]
click at [447, 254] on icon "Next slide" at bounding box center [442, 264] width 32 height 32
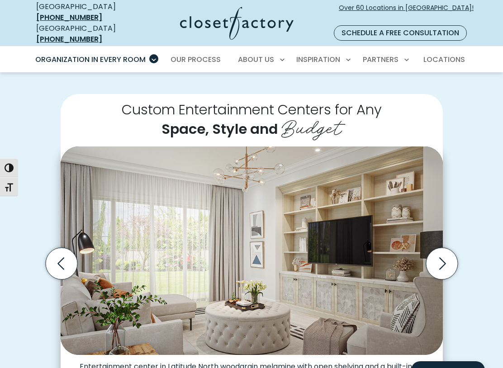
click at [449, 249] on icon "Next slide" at bounding box center [442, 264] width 32 height 32
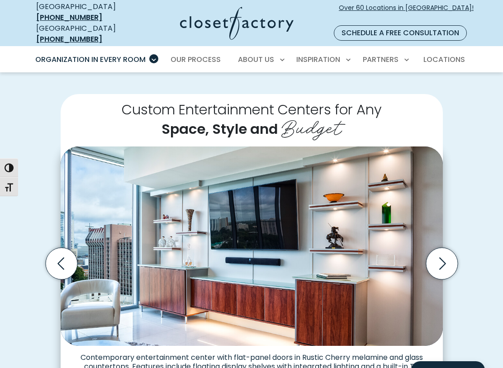
click at [449, 248] on icon "Next slide" at bounding box center [442, 264] width 32 height 32
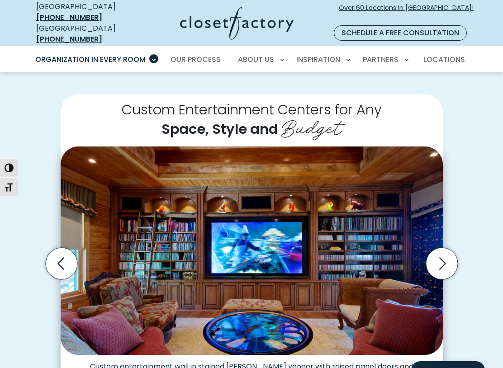
click at [451, 251] on icon "Next slide" at bounding box center [442, 264] width 32 height 32
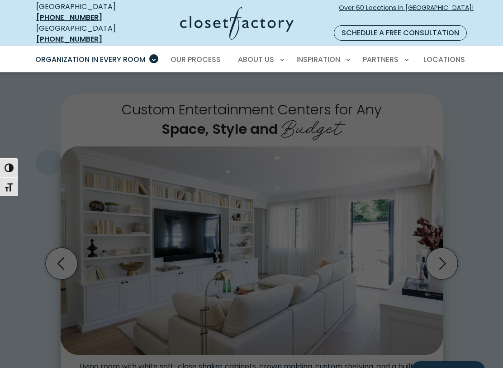
click at [48, 171] on span "Wall Beds" at bounding box center [56, 175] width 33 height 9
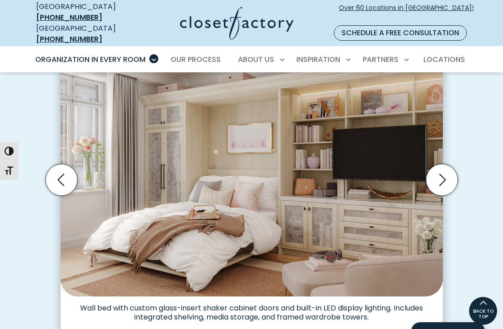
scroll to position [265, 0]
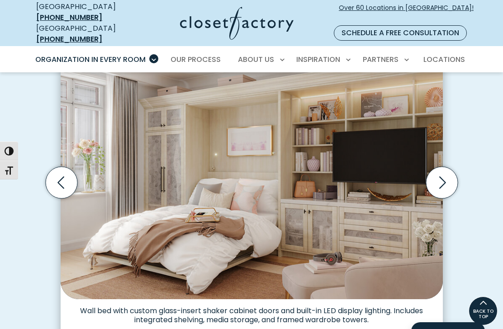
click at [452, 170] on icon "Next slide" at bounding box center [442, 183] width 32 height 32
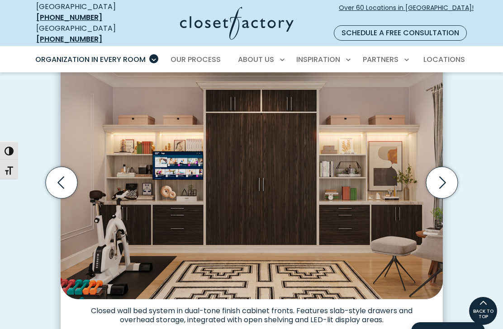
click at [451, 174] on icon "Next slide" at bounding box center [442, 183] width 32 height 32
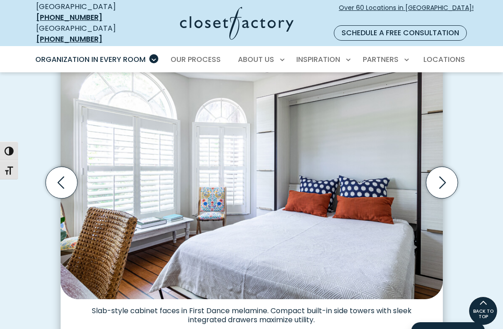
click at [450, 178] on icon "Next slide" at bounding box center [442, 183] width 32 height 32
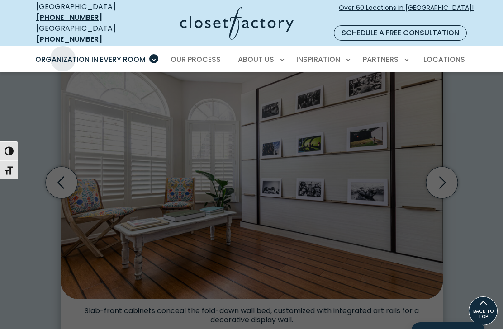
click at [54, 137] on span "Home Office" at bounding box center [61, 141] width 42 height 9
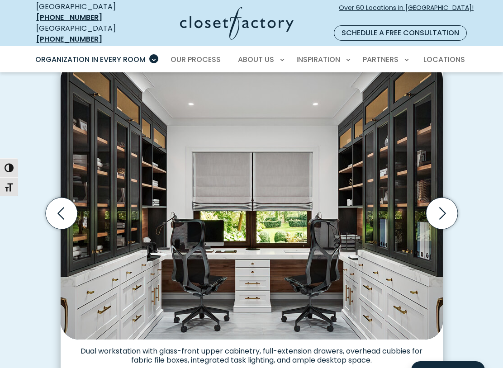
scroll to position [251, 0]
click at [452, 198] on icon "Next slide" at bounding box center [442, 214] width 32 height 32
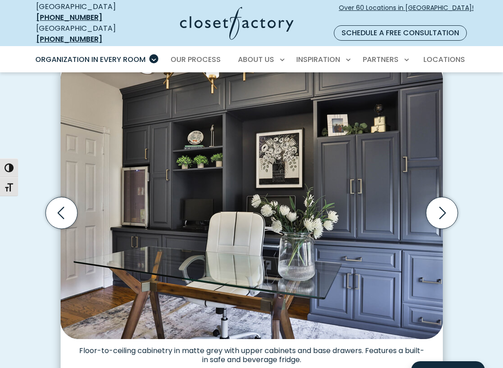
click at [447, 202] on icon "Next slide" at bounding box center [442, 213] width 32 height 32
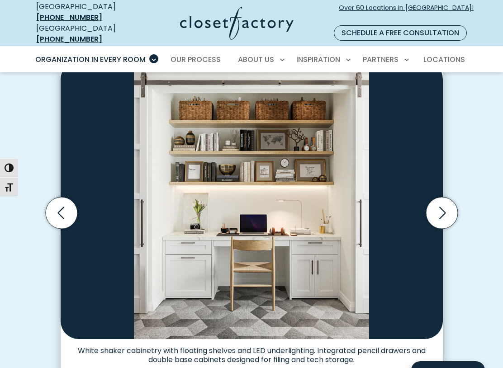
click at [445, 206] on icon "Next slide" at bounding box center [442, 213] width 32 height 32
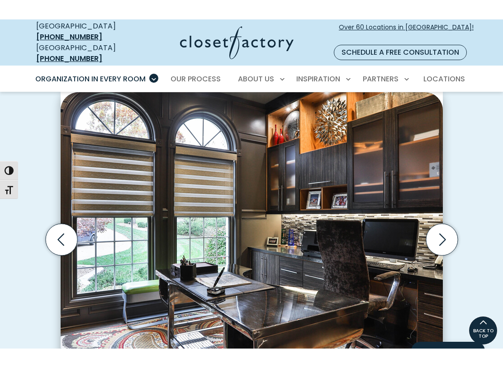
scroll to position [245, 0]
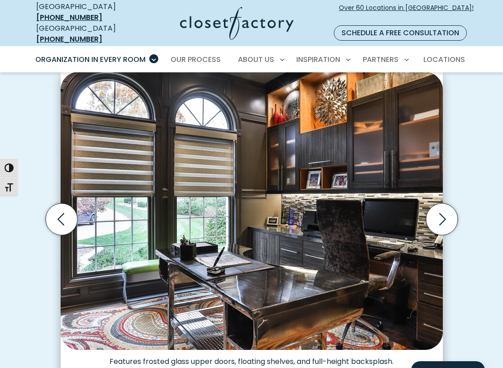
click at [447, 211] on icon "Next slide" at bounding box center [442, 220] width 32 height 32
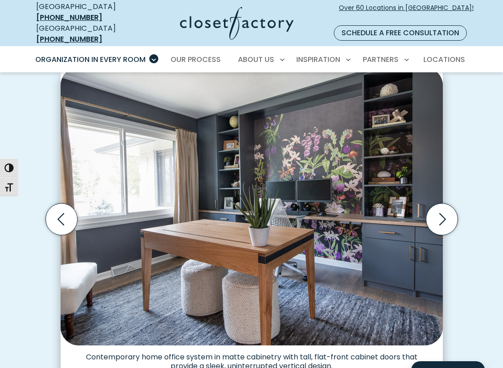
click at [451, 208] on icon "Next slide" at bounding box center [442, 220] width 32 height 32
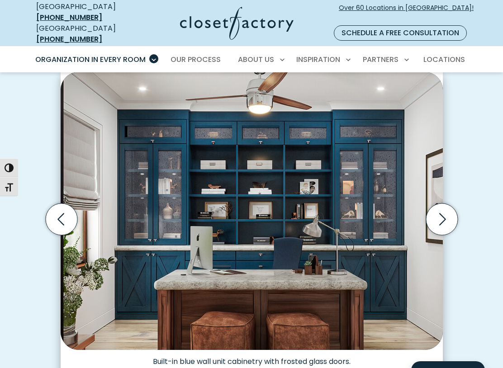
click at [451, 208] on icon "Next slide" at bounding box center [442, 220] width 32 height 32
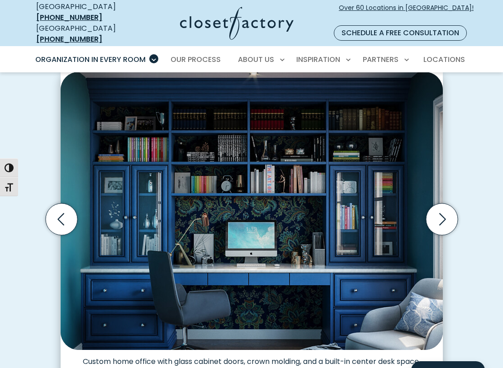
click at [57, 204] on icon "Previous slide" at bounding box center [61, 220] width 32 height 32
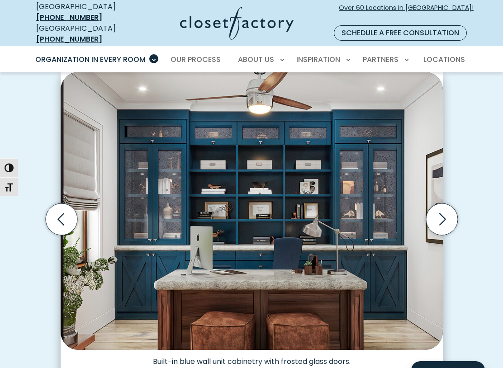
click at [459, 203] on icon "Next slide" at bounding box center [442, 219] width 39 height 39
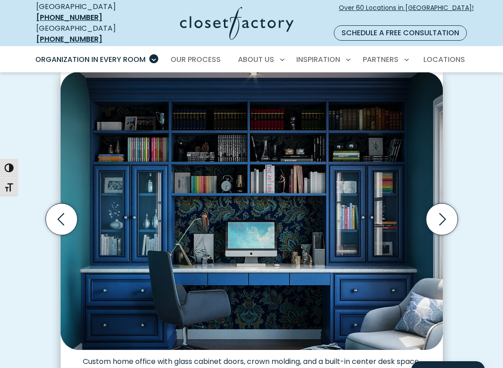
click at [443, 217] on icon "Next slide" at bounding box center [442, 220] width 32 height 32
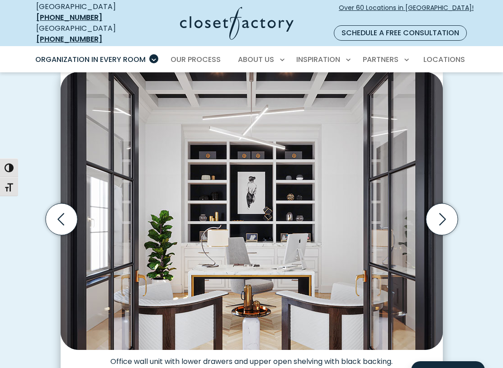
click at [447, 213] on icon "Next slide" at bounding box center [442, 220] width 32 height 32
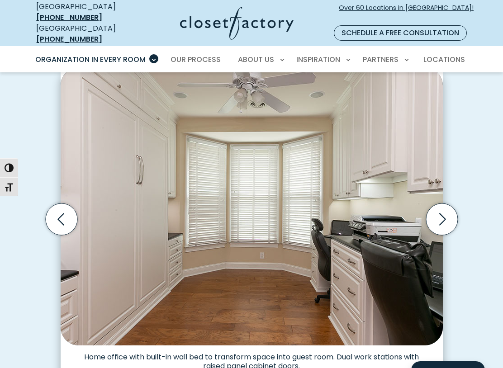
click at [451, 210] on icon "Next slide" at bounding box center [442, 220] width 32 height 32
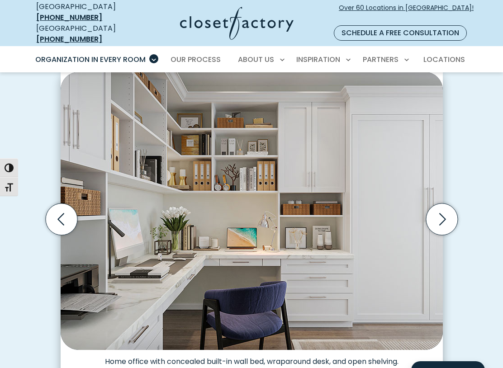
click at [459, 201] on icon "Next slide" at bounding box center [442, 219] width 39 height 39
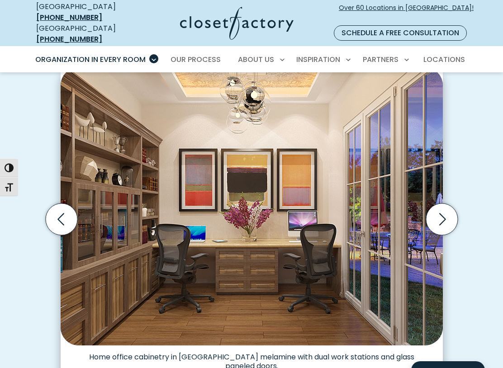
click at [460, 200] on icon "Next slide" at bounding box center [442, 219] width 39 height 39
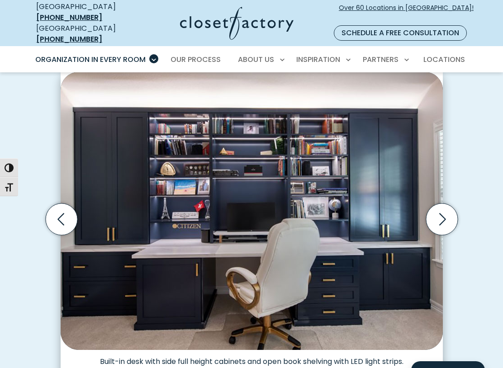
click at [456, 207] on icon "Next slide" at bounding box center [442, 220] width 32 height 32
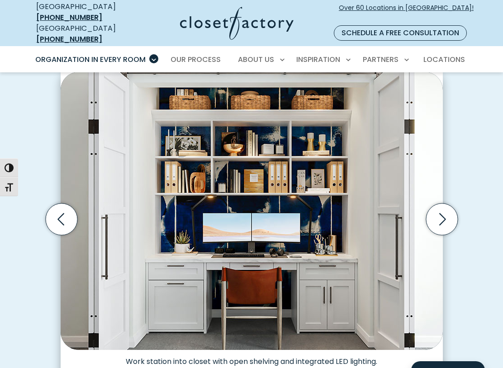
click at [458, 204] on icon "Next slide" at bounding box center [442, 219] width 39 height 39
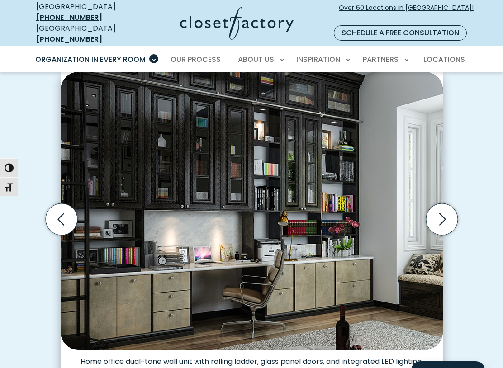
click at [455, 209] on icon "Next slide" at bounding box center [442, 220] width 32 height 32
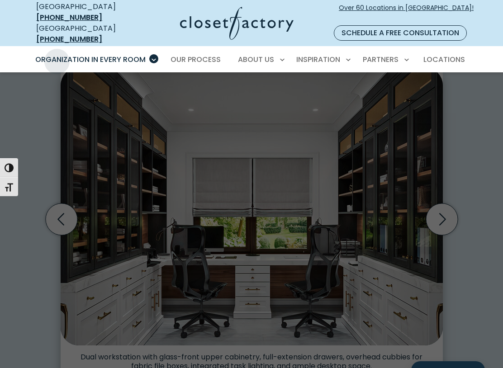
click at [53, 104] on span "Walk-In Closets" at bounding box center [68, 108] width 57 height 9
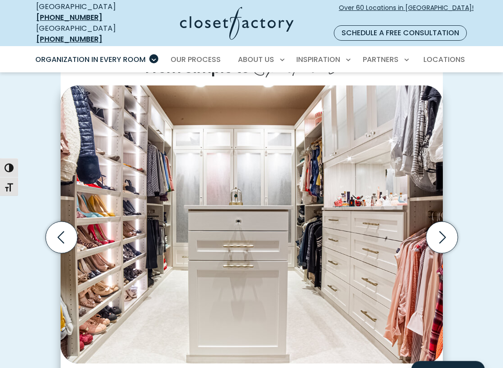
scroll to position [227, 0]
click at [451, 226] on icon "Next slide" at bounding box center [442, 238] width 32 height 32
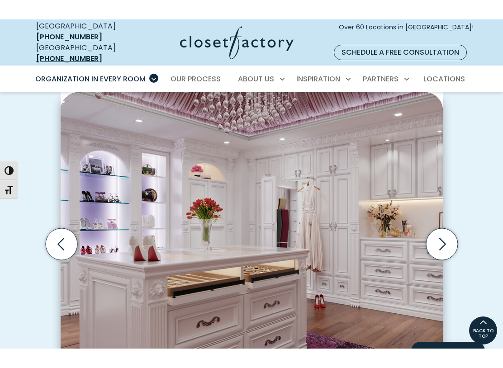
scroll to position [240, 0]
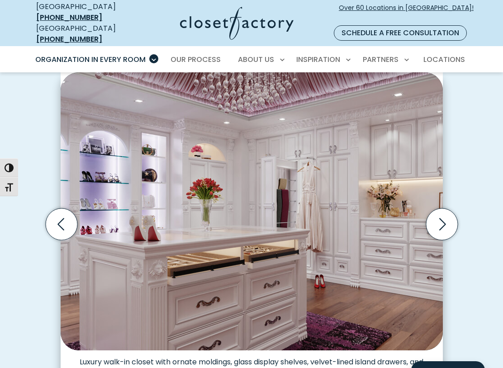
click at [448, 224] on icon "Next slide" at bounding box center [442, 225] width 32 height 32
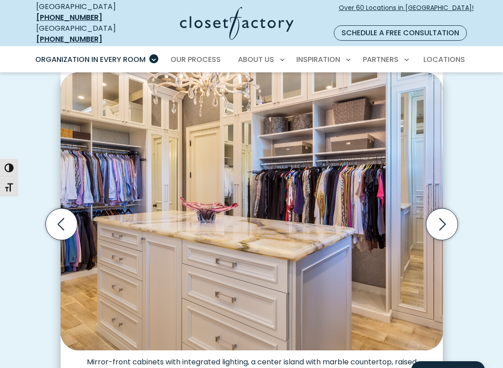
click at [449, 215] on icon "Next slide" at bounding box center [442, 225] width 32 height 32
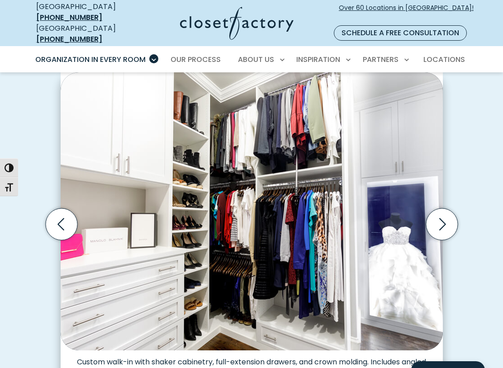
click at [456, 213] on icon "Next slide" at bounding box center [442, 225] width 32 height 32
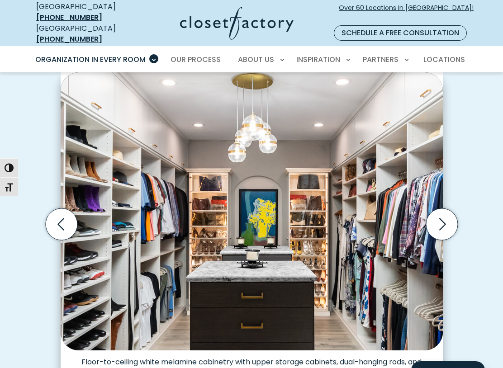
click at [444, 218] on icon "Next slide" at bounding box center [442, 225] width 32 height 32
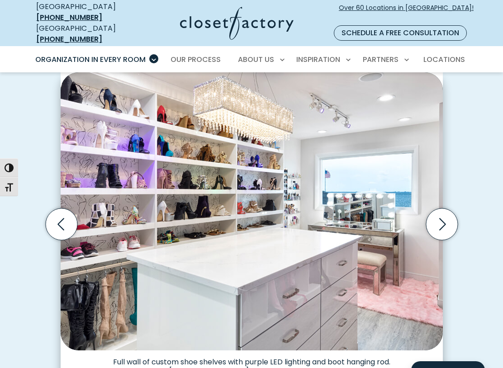
click at [454, 218] on icon "Next slide" at bounding box center [442, 225] width 32 height 32
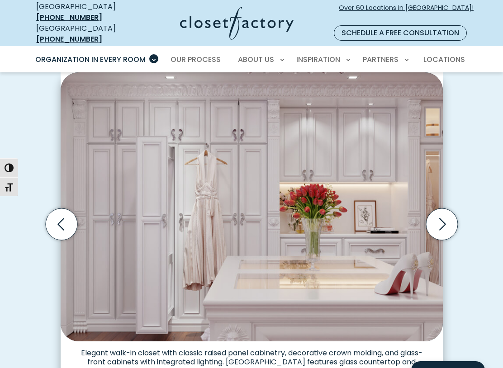
click at [450, 220] on icon "Next slide" at bounding box center [442, 225] width 32 height 32
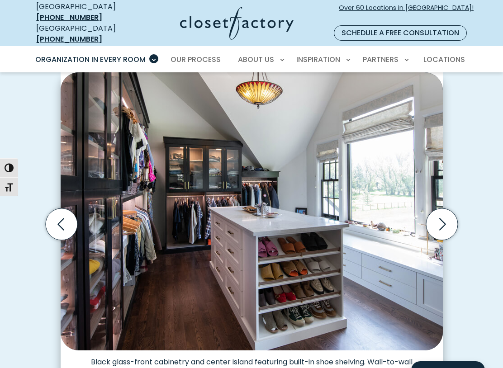
click at [455, 214] on icon "Next slide" at bounding box center [442, 225] width 32 height 32
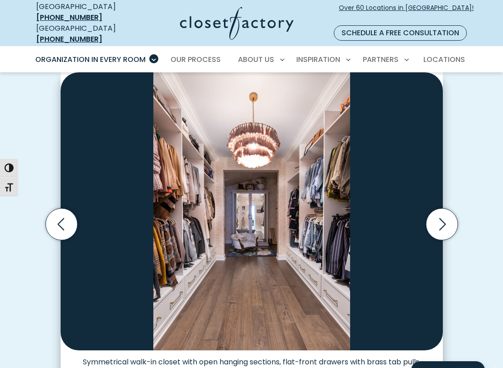
click at [442, 218] on icon "Next slide" at bounding box center [442, 224] width 7 height 12
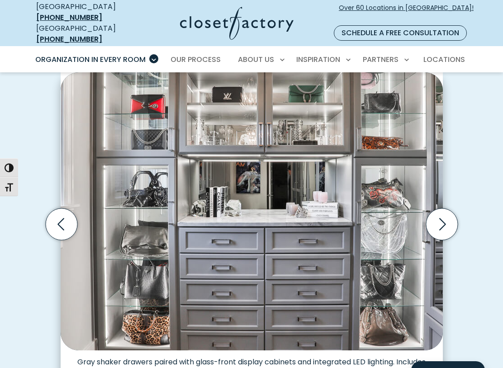
click at [443, 220] on icon "Next slide" at bounding box center [442, 225] width 32 height 32
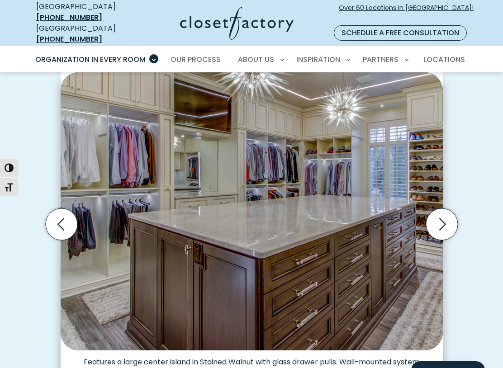
click at [450, 214] on icon "Next slide" at bounding box center [442, 225] width 32 height 32
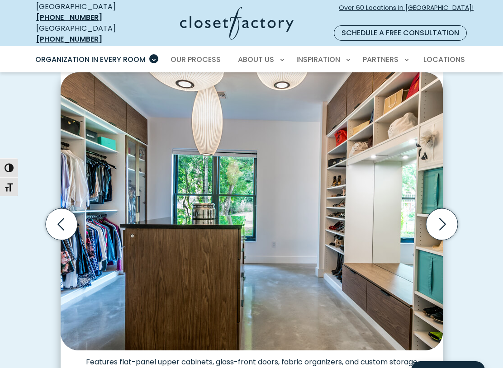
click at [447, 219] on icon "Next slide" at bounding box center [442, 225] width 32 height 32
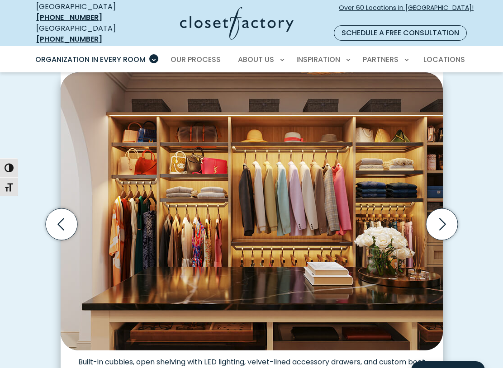
click at [454, 212] on icon "Next slide" at bounding box center [442, 225] width 32 height 32
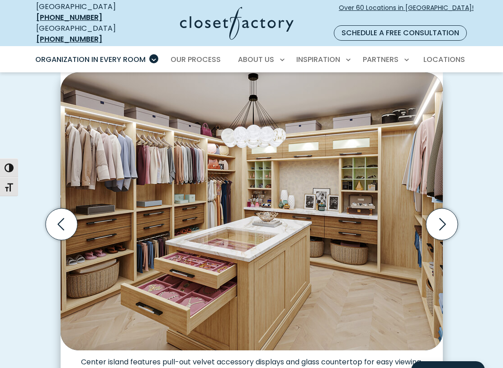
click at [442, 218] on icon "Next slide" at bounding box center [442, 224] width 7 height 12
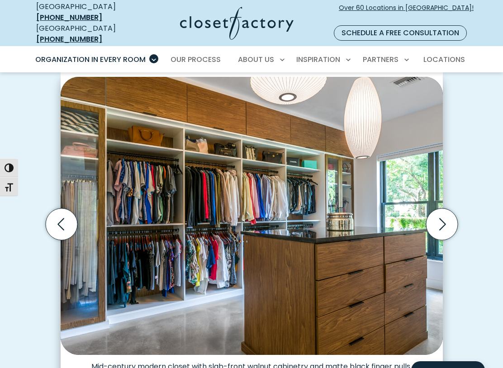
click at [446, 217] on icon "Next slide" at bounding box center [442, 225] width 32 height 32
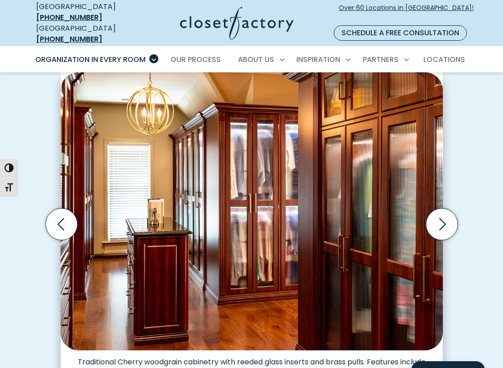
click at [445, 216] on icon "Next slide" at bounding box center [442, 225] width 32 height 32
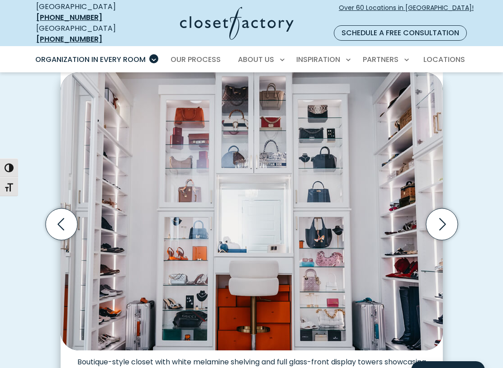
click at [446, 216] on icon "Next slide" at bounding box center [442, 225] width 32 height 32
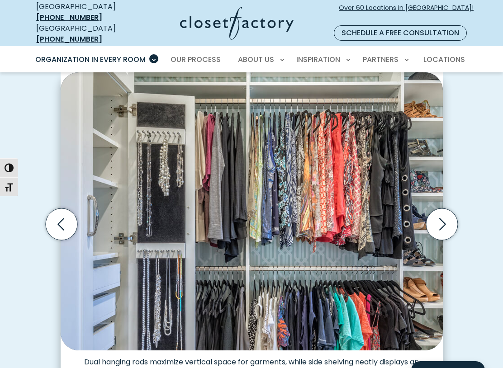
click at [69, 216] on icon "Previous slide" at bounding box center [61, 225] width 32 height 32
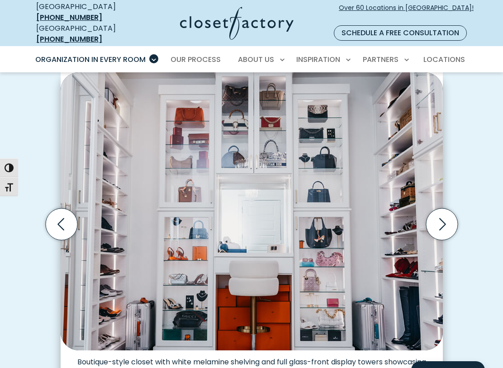
click at [442, 222] on icon "Next slide" at bounding box center [442, 225] width 32 height 32
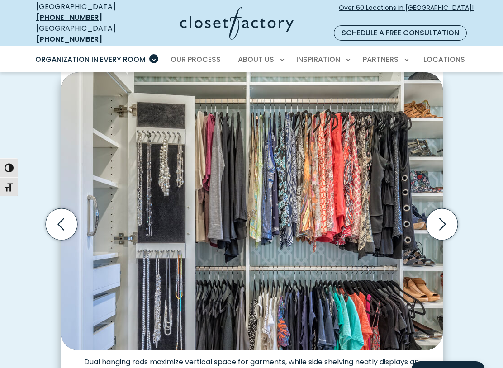
click at [451, 215] on icon "Next slide" at bounding box center [442, 225] width 32 height 32
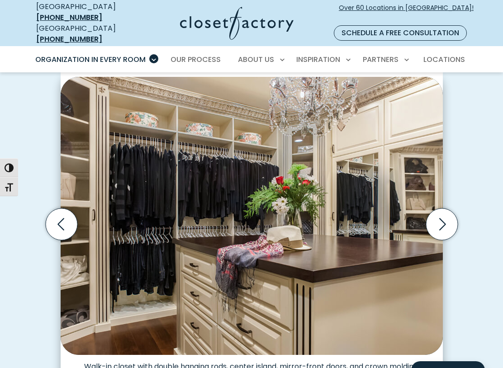
click at [457, 215] on icon "Next slide" at bounding box center [442, 225] width 32 height 32
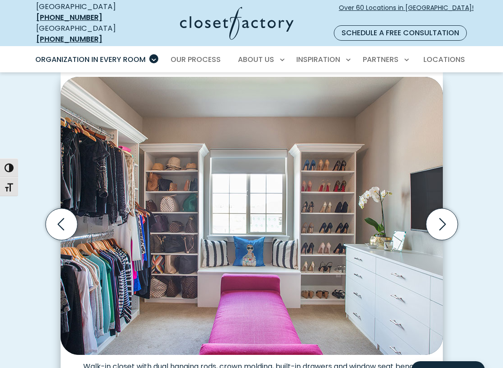
click at [453, 219] on icon "Next slide" at bounding box center [442, 225] width 32 height 32
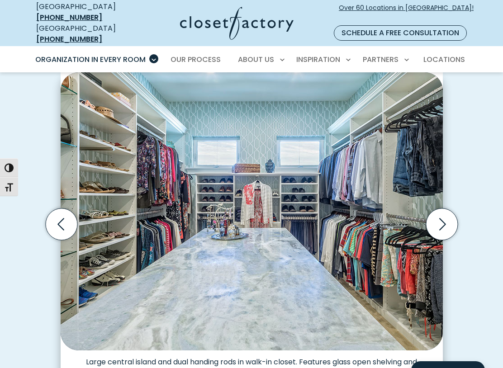
click at [446, 219] on icon "Next slide" at bounding box center [442, 225] width 32 height 32
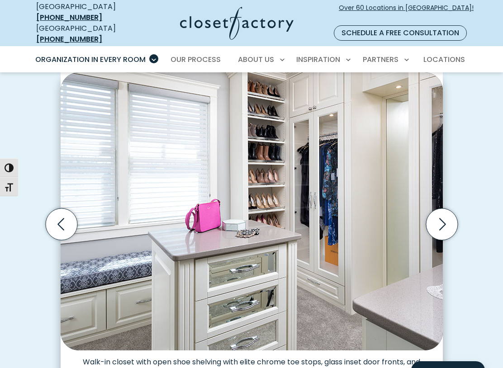
click at [452, 217] on icon "Next slide" at bounding box center [442, 225] width 32 height 32
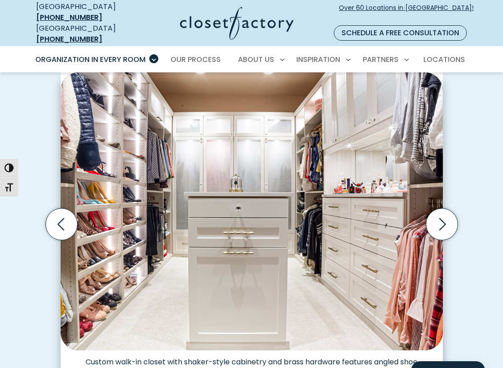
click at [455, 216] on icon "Next slide" at bounding box center [442, 225] width 32 height 32
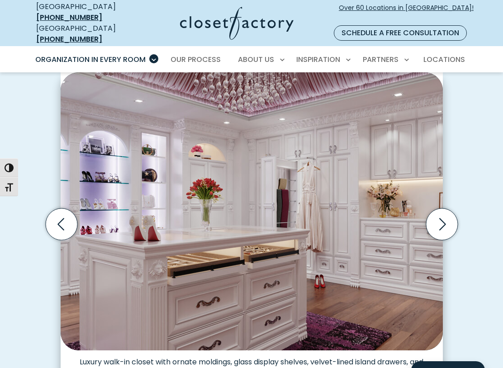
click at [446, 221] on icon "Next slide" at bounding box center [442, 225] width 32 height 32
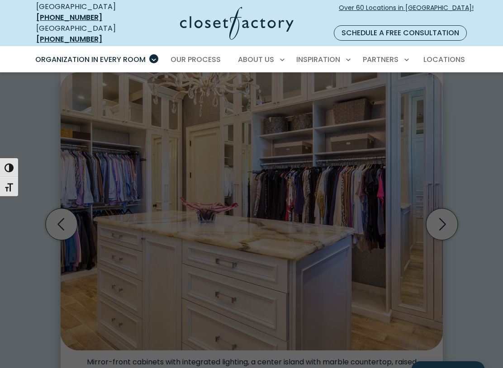
click at [71, 120] on span "Reach-In Closets" at bounding box center [70, 124] width 61 height 9
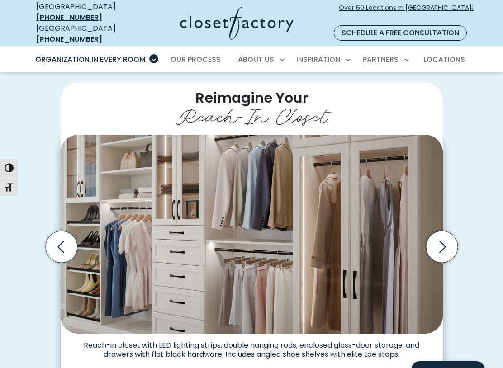
scroll to position [171, 0]
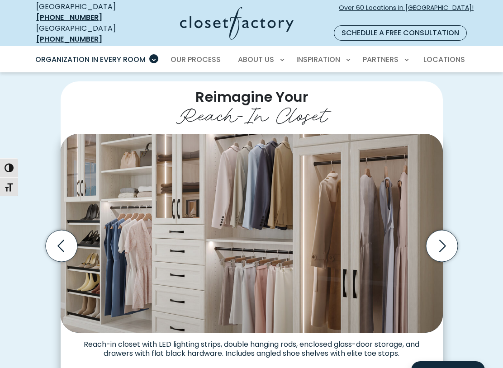
click at [447, 242] on icon "Next slide" at bounding box center [442, 246] width 32 height 32
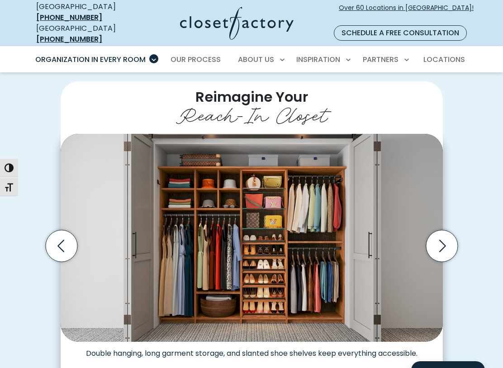
click at [450, 244] on icon "Next slide" at bounding box center [442, 246] width 32 height 32
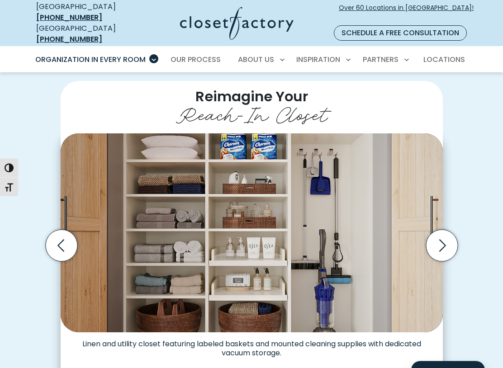
click at [445, 230] on icon "Next slide" at bounding box center [442, 246] width 32 height 32
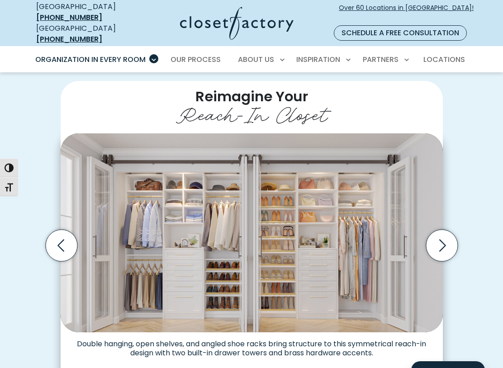
click at [449, 232] on icon "Next slide" at bounding box center [442, 246] width 32 height 32
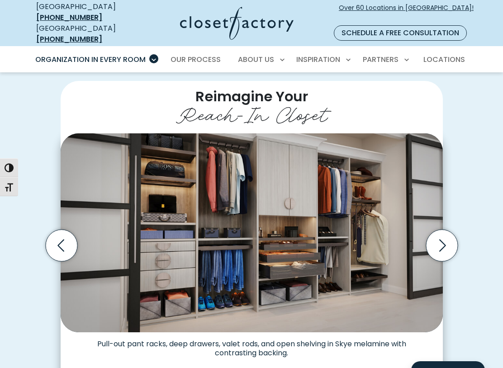
click at [435, 233] on icon "Next slide" at bounding box center [442, 246] width 32 height 32
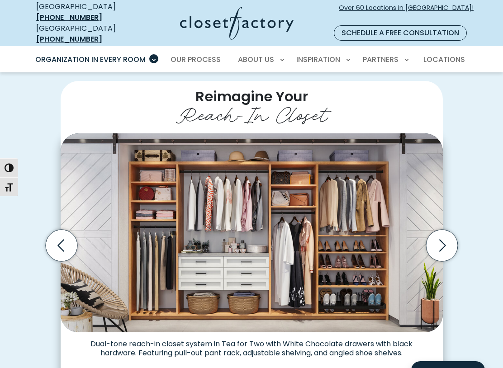
click at [443, 234] on icon "Next slide" at bounding box center [442, 246] width 32 height 32
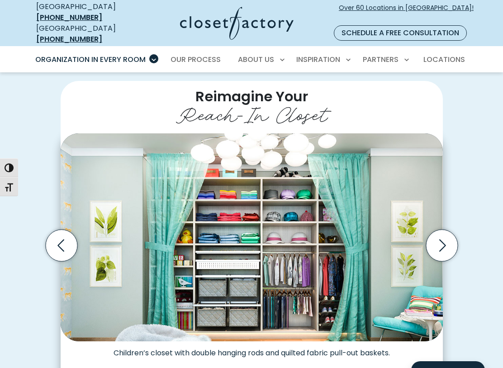
click at [448, 231] on icon "Next slide" at bounding box center [442, 246] width 32 height 32
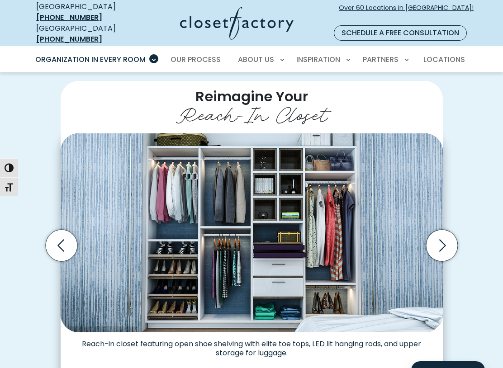
click at [440, 234] on icon "Next slide" at bounding box center [442, 246] width 32 height 32
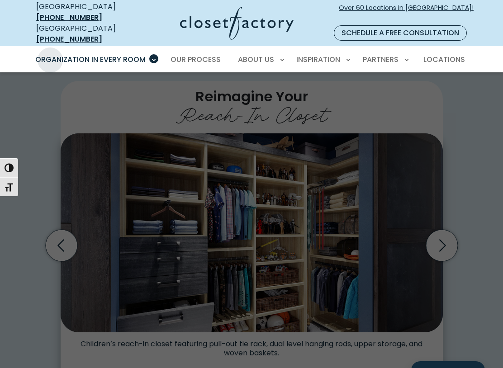
click at [59, 87] on span "Custom Closets" at bounding box center [68, 91] width 57 height 9
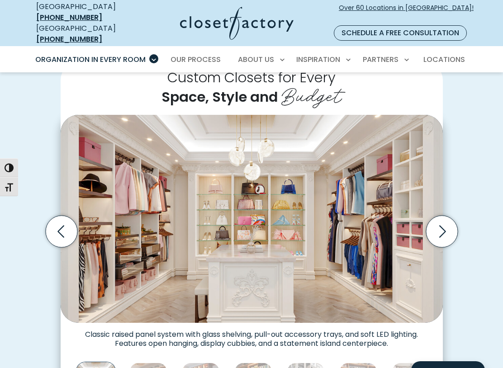
scroll to position [225, 0]
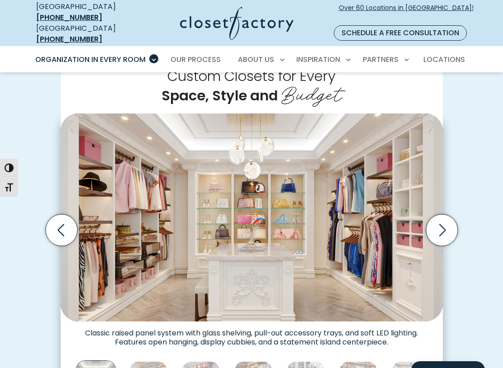
click at [445, 224] on icon "Next slide" at bounding box center [442, 230] width 7 height 12
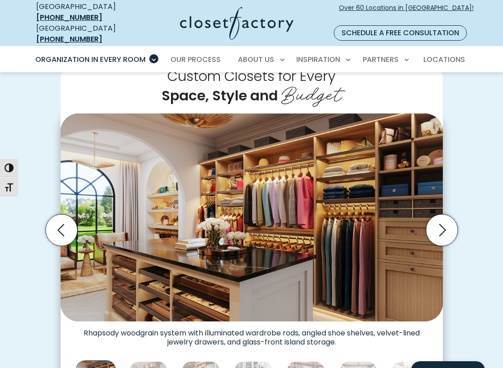
click at [441, 224] on icon "Next slide" at bounding box center [442, 230] width 7 height 12
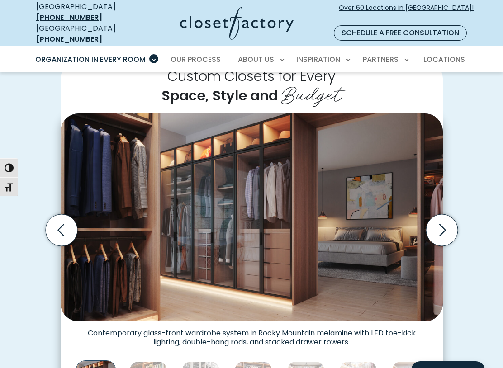
click at [447, 219] on icon "Next slide" at bounding box center [442, 230] width 32 height 32
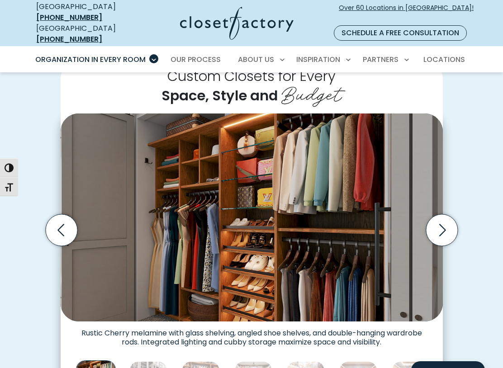
click at [447, 224] on icon "Next slide" at bounding box center [442, 230] width 32 height 32
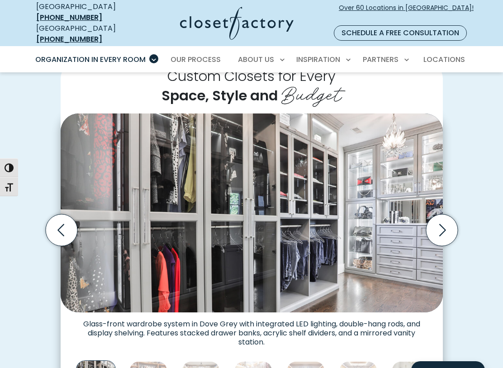
click at [445, 223] on icon "Next slide" at bounding box center [442, 230] width 32 height 32
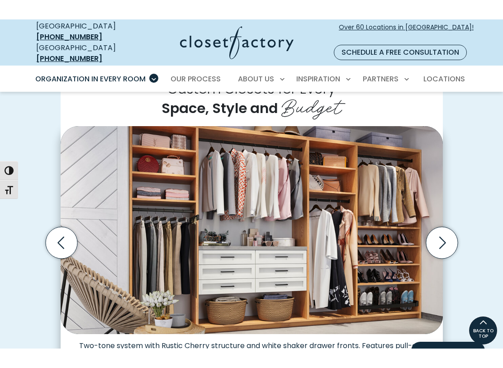
scroll to position [233, 0]
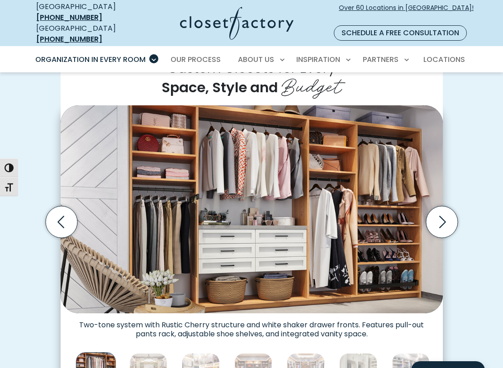
click at [435, 224] on icon "Next slide" at bounding box center [442, 222] width 32 height 32
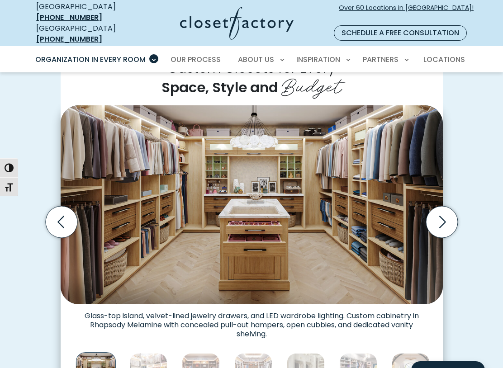
click at [442, 216] on icon "Next slide" at bounding box center [442, 222] width 7 height 12
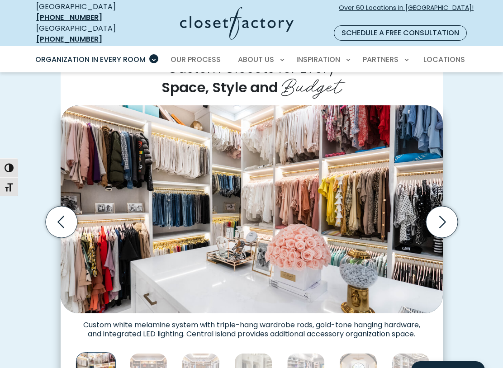
click at [446, 215] on icon "Next slide" at bounding box center [442, 222] width 32 height 32
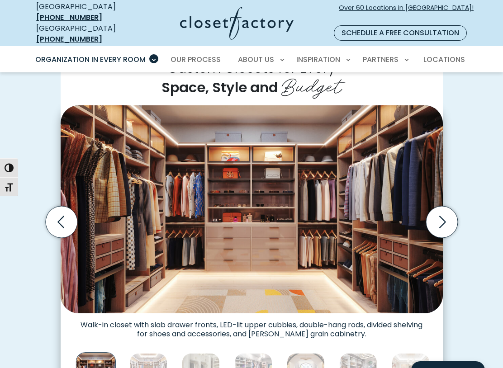
click at [444, 224] on icon "Next slide" at bounding box center [442, 222] width 32 height 32
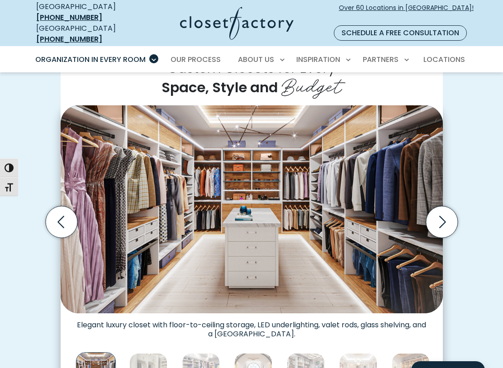
click at [451, 219] on icon "Next slide" at bounding box center [442, 222] width 32 height 32
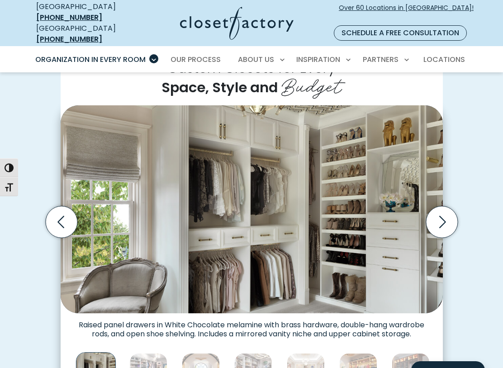
click at [452, 214] on icon "Next slide" at bounding box center [442, 222] width 32 height 32
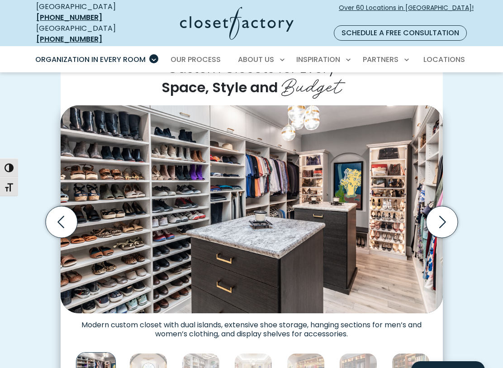
click at [454, 212] on icon "Next slide" at bounding box center [442, 222] width 32 height 32
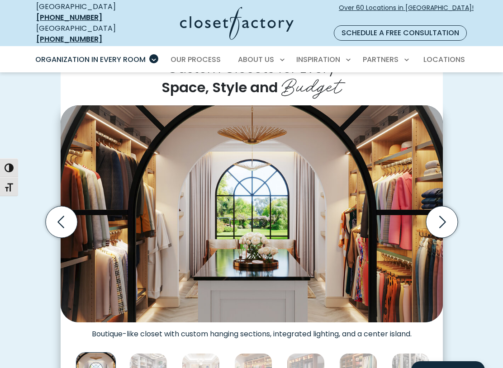
click at [452, 211] on icon "Next slide" at bounding box center [442, 222] width 32 height 32
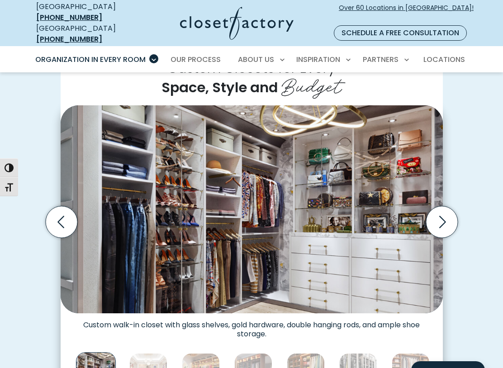
click at [449, 210] on icon "Next slide" at bounding box center [442, 222] width 32 height 32
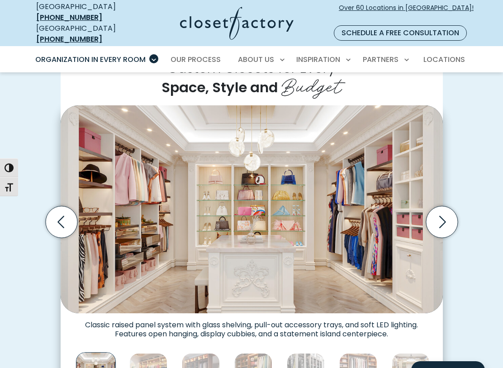
click at [451, 211] on icon "Next slide" at bounding box center [442, 222] width 32 height 32
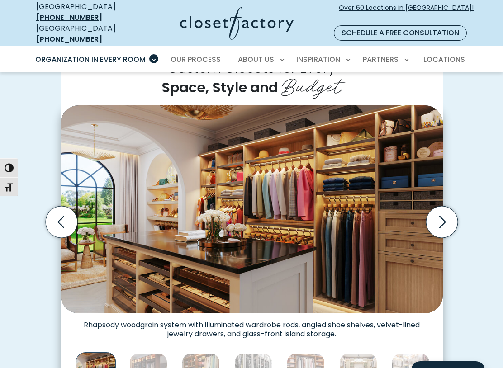
click at [457, 210] on icon "Next slide" at bounding box center [442, 222] width 32 height 32
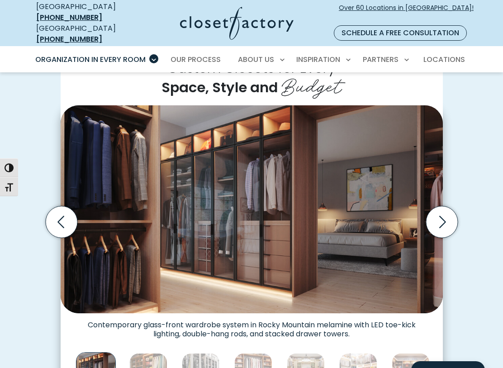
click at [459, 211] on icon "Next slide" at bounding box center [442, 222] width 39 height 39
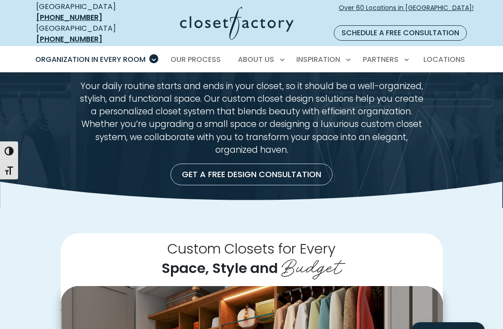
scroll to position [0, 0]
